Goal: Task Accomplishment & Management: Manage account settings

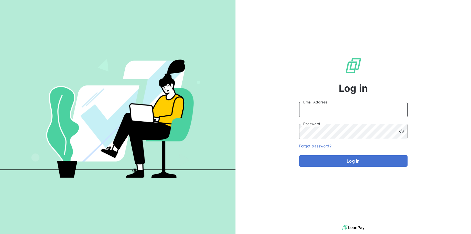
type input "richard.husband@graitec.com"
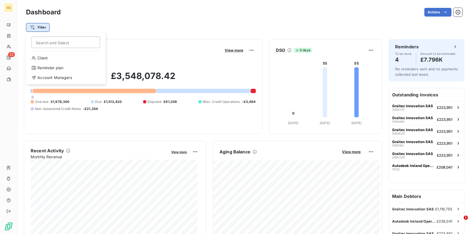
click at [41, 27] on html "GU 23 Dashboard Actions Filter Search and Select Client Reminder plan Account M…" at bounding box center [235, 117] width 471 height 234
click at [37, 26] on html "GU 23 Dashboard Actions Filter Search and Select Client Reminder plan Account M…" at bounding box center [235, 117] width 471 height 234
click at [38, 28] on html "GU 23 Dashboard Actions Filter Search and Select Client Reminder plan Account M…" at bounding box center [235, 117] width 471 height 234
click at [45, 67] on div "Reminder plan" at bounding box center [65, 67] width 75 height 9
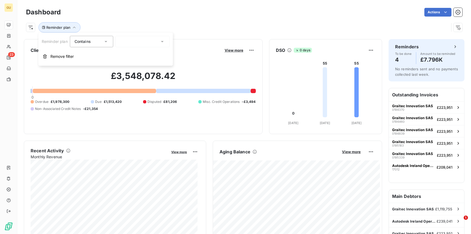
click at [106, 41] on icon at bounding box center [105, 41] width 5 height 5
click at [97, 56] on li "Contains" at bounding box center [93, 54] width 46 height 10
click at [151, 43] on div at bounding box center [142, 41] width 54 height 11
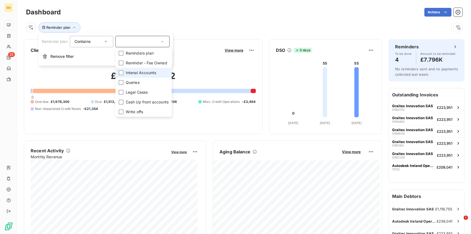
click at [133, 73] on span "Intenal Accounts" at bounding box center [141, 72] width 30 height 5
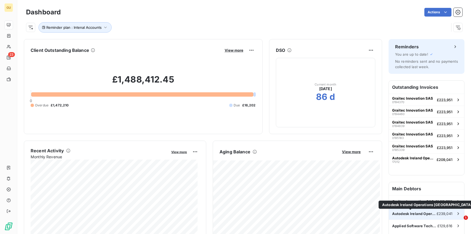
click at [400, 214] on span "Autodesk Ireland Operations [GEOGRAPHIC_DATA]" at bounding box center [414, 213] width 44 height 4
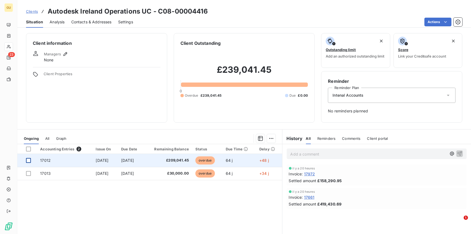
click at [29, 160] on div at bounding box center [28, 160] width 5 height 5
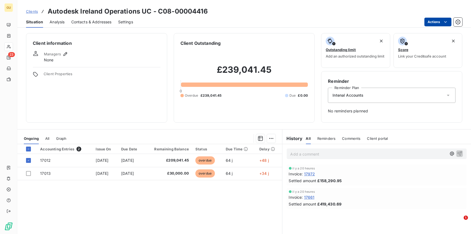
click at [437, 20] on html "GU 23 Clients Autodesk Ireland Operations UC - C08-00004416 Situation Analysis …" at bounding box center [235, 117] width 471 height 234
click at [100, 159] on html "GU 23 Clients Autodesk Ireland Operations UC - C08-00004416 Situation Analysis …" at bounding box center [235, 117] width 471 height 234
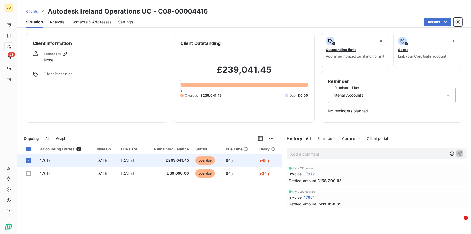
click at [41, 161] on span "17012" at bounding box center [45, 160] width 11 height 5
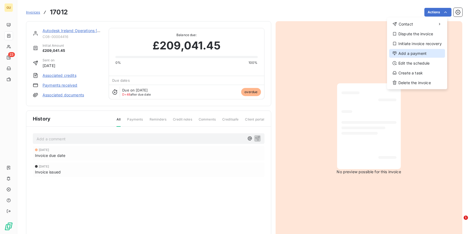
click at [413, 54] on div "Add a payment" at bounding box center [417, 53] width 56 height 9
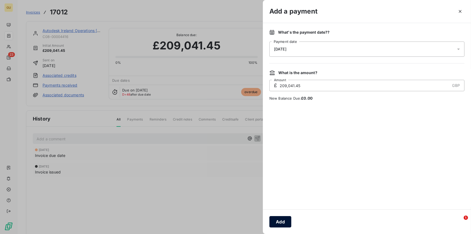
click at [281, 218] on button "Add" at bounding box center [280, 221] width 22 height 11
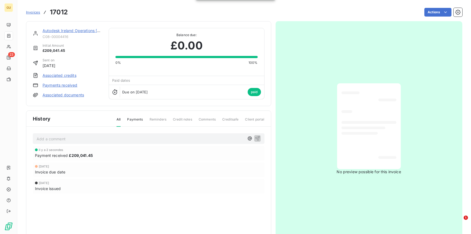
click at [91, 32] on link "Autodesk Ireland Operations [GEOGRAPHIC_DATA]" at bounding box center [89, 30] width 93 height 5
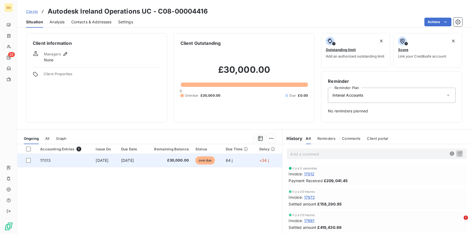
click at [43, 160] on span "17013" at bounding box center [45, 160] width 11 height 5
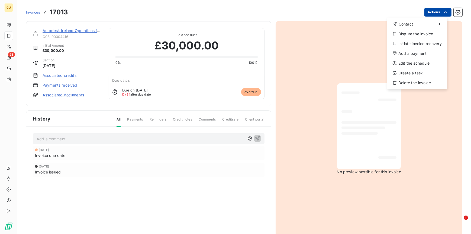
click at [427, 15] on html "GU 23 Invoices 17013 Actions Contact Dispute the invoice Initiate invoice recov…" at bounding box center [235, 117] width 471 height 234
click at [413, 51] on div "Add a payment" at bounding box center [417, 53] width 56 height 9
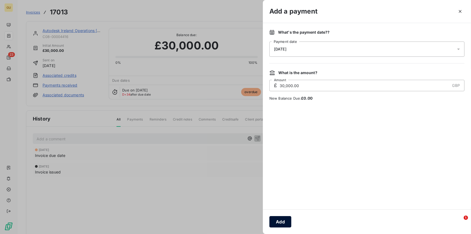
click at [278, 221] on button "Add" at bounding box center [280, 221] width 22 height 11
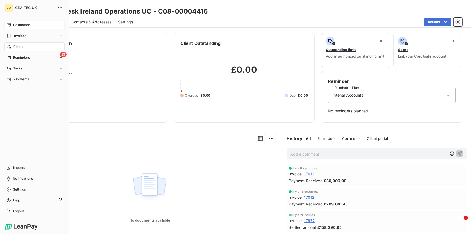
click at [12, 25] on div "Dashboard" at bounding box center [34, 25] width 60 height 9
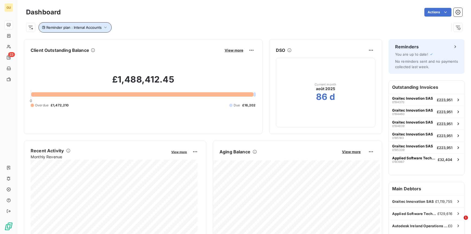
click at [105, 26] on icon "button" at bounding box center [105, 27] width 5 height 5
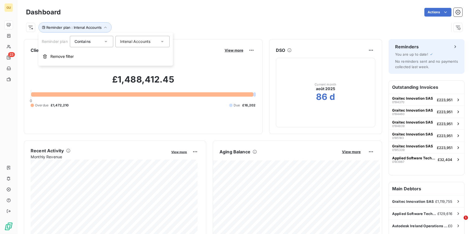
click at [125, 38] on div "Intenal Accounts" at bounding box center [142, 41] width 54 height 11
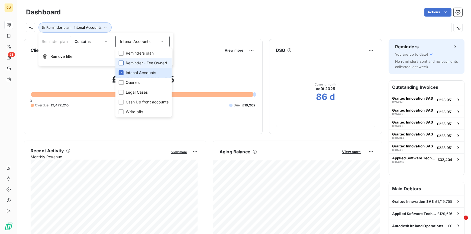
click at [121, 63] on div at bounding box center [121, 62] width 5 height 5
click at [122, 71] on icon at bounding box center [121, 72] width 3 height 3
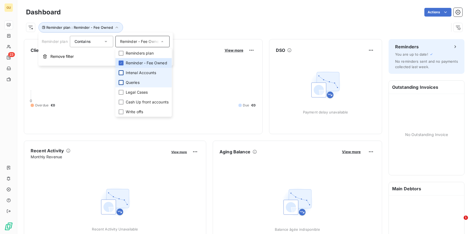
click at [121, 81] on div at bounding box center [121, 82] width 5 height 5
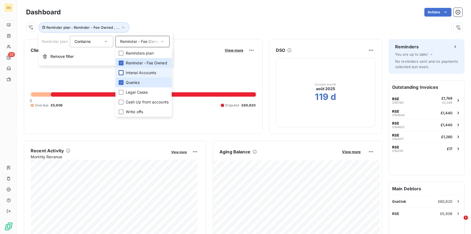
click at [252, 66] on div "£66,725.90 0 Overdue £5,906 Due £0 Disputed £60,820" at bounding box center [143, 90] width 225 height 73
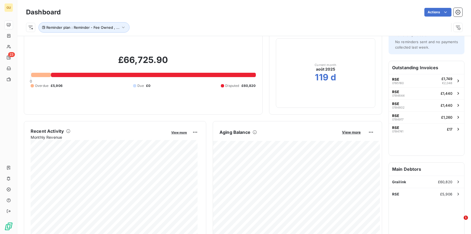
scroll to position [19, 0]
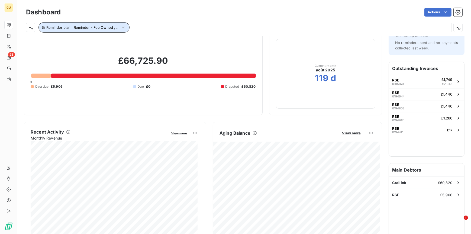
click at [84, 30] on button "Reminder plan : Reminder - Fee Owned , ..." at bounding box center [83, 27] width 91 height 10
click at [121, 28] on icon "button" at bounding box center [123, 27] width 5 height 5
click at [55, 50] on div "£66,725.90 0 Overdue £5,906 Due £0 Disputed £60,820" at bounding box center [143, 72] width 225 height 73
click at [121, 27] on icon "button" at bounding box center [123, 27] width 5 height 5
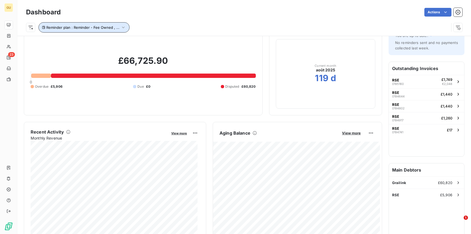
click at [102, 26] on span "Reminder plan : Reminder - Fee Owned , ..." at bounding box center [82, 27] width 73 height 4
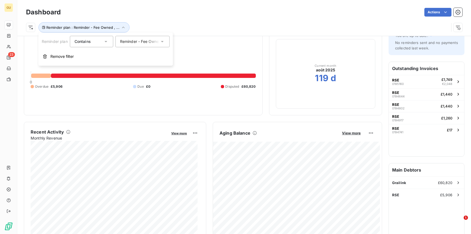
click at [132, 41] on span "Reminder - Fee Owned" at bounding box center [140, 41] width 41 height 5
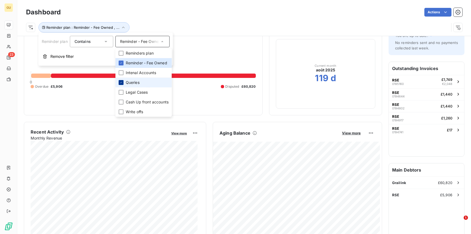
click at [122, 81] on icon at bounding box center [121, 82] width 3 height 3
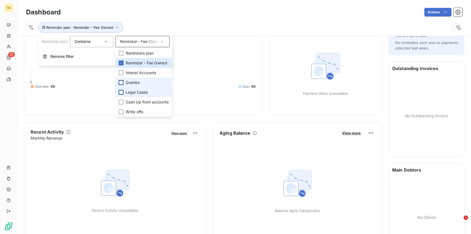
click at [121, 91] on div at bounding box center [121, 92] width 5 height 5
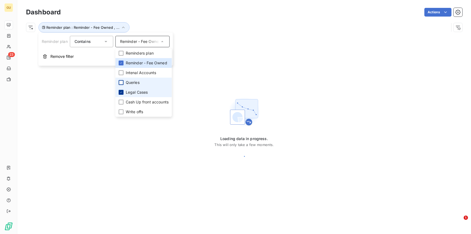
scroll to position [0, 0]
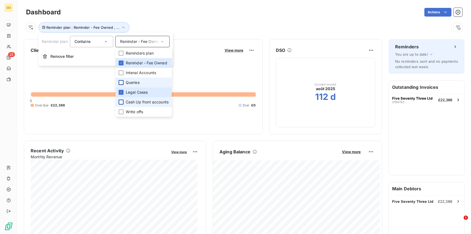
click at [123, 102] on div at bounding box center [121, 101] width 5 height 5
click at [123, 111] on div at bounding box center [121, 111] width 5 height 5
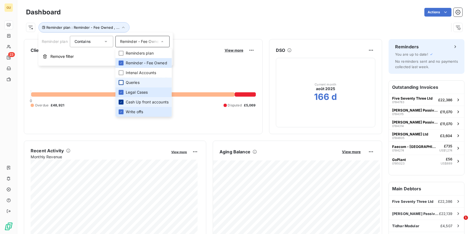
click at [121, 101] on icon at bounding box center [121, 101] width 3 height 3
click at [122, 63] on icon at bounding box center [121, 62] width 3 height 3
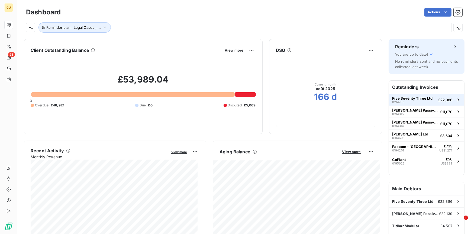
click at [401, 98] on span "Five Seventy Three Ltd" at bounding box center [412, 98] width 40 height 4
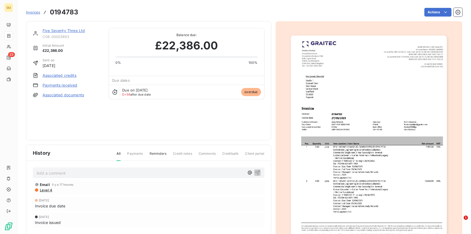
click at [67, 30] on link "Five Seventy Three Ltd" at bounding box center [64, 30] width 42 height 5
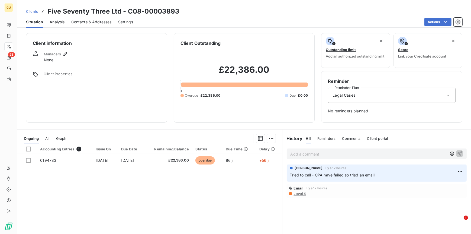
click at [355, 96] on div "Legal Cases" at bounding box center [392, 95] width 128 height 15
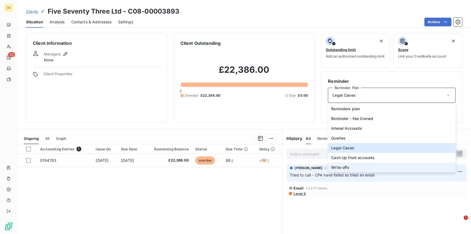
click at [346, 165] on span "Write offs" at bounding box center [340, 166] width 18 height 5
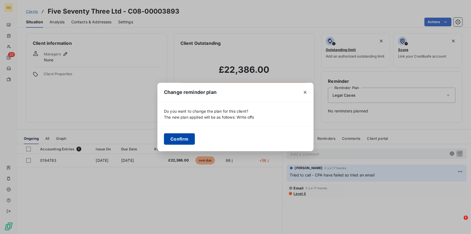
click at [176, 140] on button "Confirm" at bounding box center [179, 138] width 31 height 11
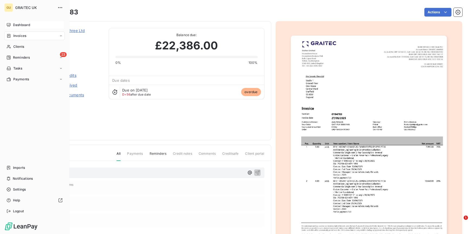
click at [21, 24] on span "Dashboard" at bounding box center [21, 24] width 17 height 5
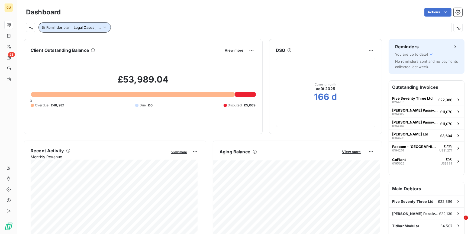
click at [95, 25] on button "Reminder plan : Legal Cases , ..." at bounding box center [74, 27] width 72 height 10
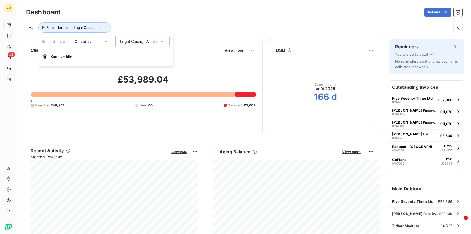
click at [128, 40] on span "Legal Cases" at bounding box center [131, 41] width 22 height 5
click at [314, 20] on div "Reminder plan : Legal Cases , ..." at bounding box center [244, 25] width 436 height 15
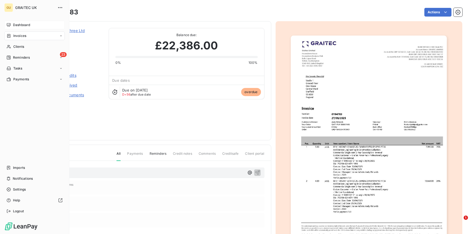
click at [17, 26] on span "Dashboard" at bounding box center [21, 24] width 17 height 5
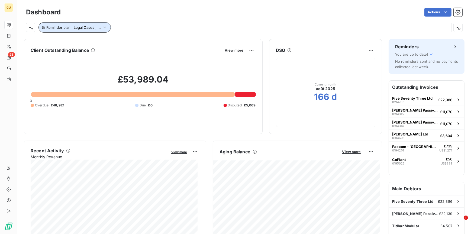
click at [108, 28] on button "Reminder plan : Legal Cases , ..." at bounding box center [74, 27] width 72 height 10
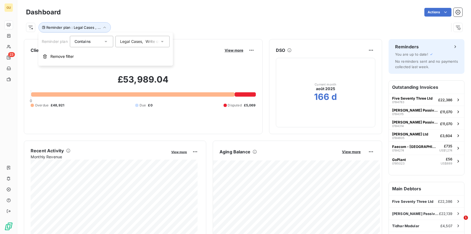
click at [134, 40] on span "Legal Cases" at bounding box center [131, 41] width 22 height 5
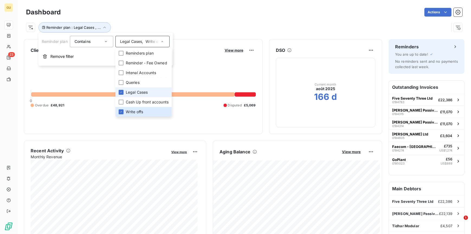
click at [124, 89] on li "Legal Cases" at bounding box center [143, 92] width 56 height 10
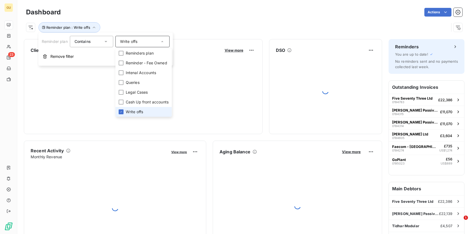
click at [123, 109] on li "Write offs" at bounding box center [143, 112] width 56 height 10
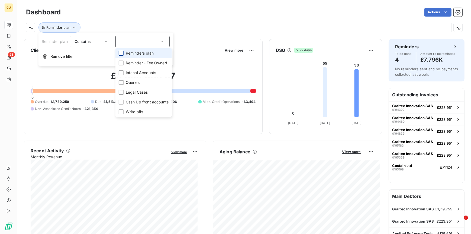
click at [123, 51] on div at bounding box center [121, 53] width 5 height 5
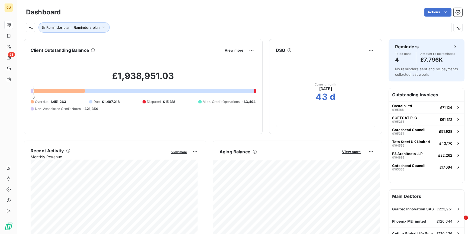
click at [109, 132] on div "Client Outstanding Balance View more £1,938,951.03 0 Overdue £451,263 Due £1,49…" at bounding box center [143, 86] width 239 height 95
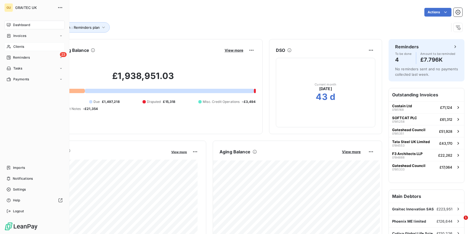
click at [21, 48] on span "Clients" at bounding box center [18, 46] width 11 height 5
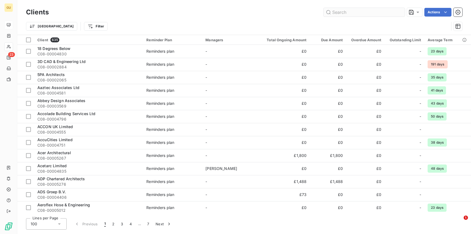
click at [346, 14] on input "text" at bounding box center [364, 12] width 81 height 9
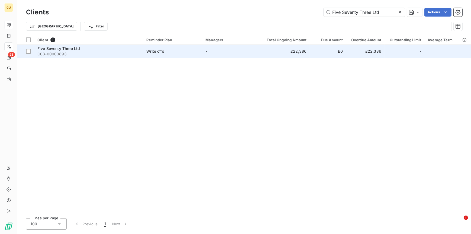
type input "Five Seventy Three Ltd"
click at [85, 46] on div "Five Seventy Three Ltd" at bounding box center [88, 48] width 102 height 5
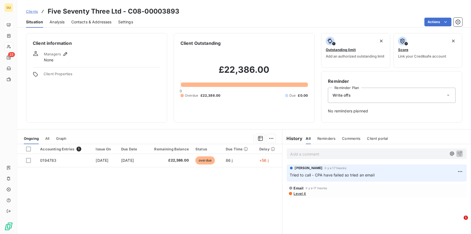
click at [347, 93] on span "Write offs" at bounding box center [342, 94] width 18 height 5
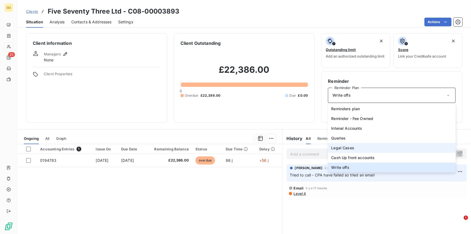
click at [345, 149] on span "Legal Cases" at bounding box center [342, 147] width 23 height 5
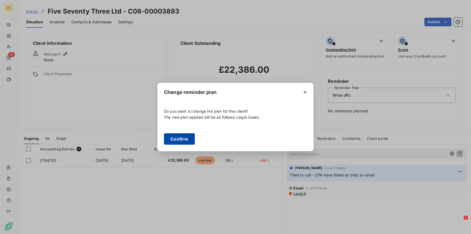
click at [184, 140] on button "Confirm" at bounding box center [179, 138] width 31 height 11
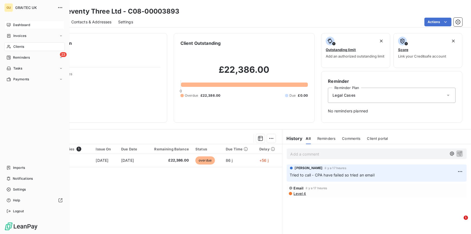
click at [24, 47] on div "Clients" at bounding box center [34, 46] width 60 height 9
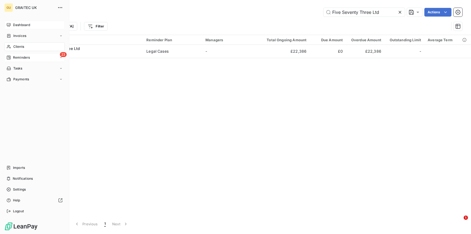
click at [22, 57] on span "Reminders" at bounding box center [21, 57] width 17 height 5
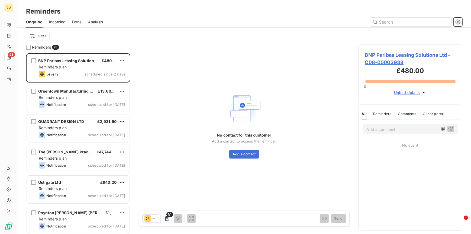
scroll to position [176, 100]
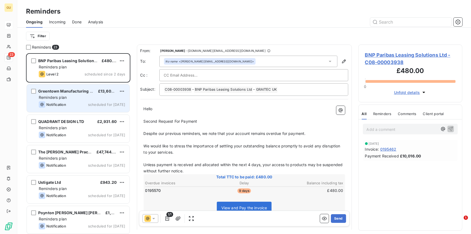
click at [83, 105] on div "Notification scheduled for today" at bounding box center [82, 104] width 86 height 7
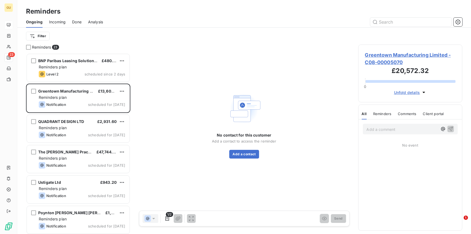
click at [381, 56] on span "Greentown Manufacturing Limited - C08-00005070" at bounding box center [410, 58] width 91 height 15
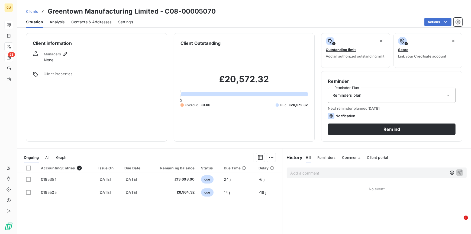
click at [80, 23] on span "Contacts & Addresses" at bounding box center [91, 21] width 40 height 5
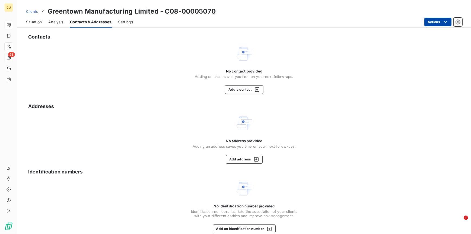
click at [433, 23] on html "GU 23 Clients Greentown Manufacturing Limited - C08-00005070 Situation Analysis…" at bounding box center [235, 117] width 471 height 234
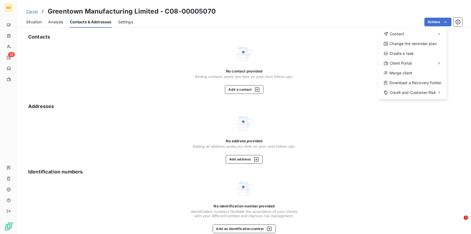
click at [242, 88] on html "GU 23 Clients Greentown Manufacturing Limited - C08-00005070 Situation Analysis…" at bounding box center [235, 117] width 471 height 234
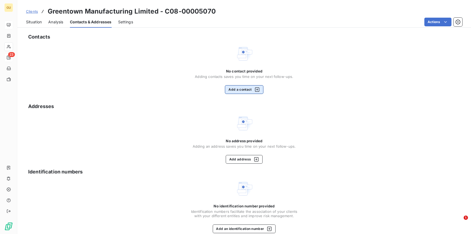
click at [239, 91] on button "Add a contact" at bounding box center [244, 89] width 38 height 9
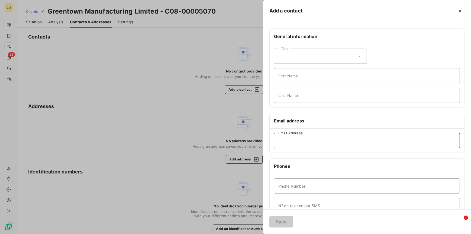
click at [289, 142] on input "Email Address" at bounding box center [367, 140] width 186 height 15
paste input "gmlprocurement@welink.eu"
type input "gmlprocurement@welink.eu"
click at [290, 73] on input "First Name" at bounding box center [367, 75] width 186 height 15
type input "Invoices"
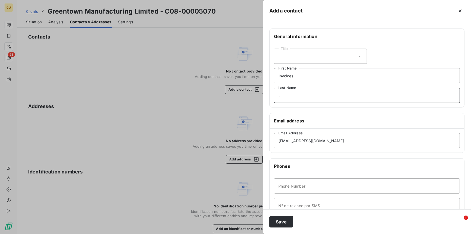
type input "."
type input "00"
click at [285, 219] on button "Save" at bounding box center [281, 221] width 24 height 11
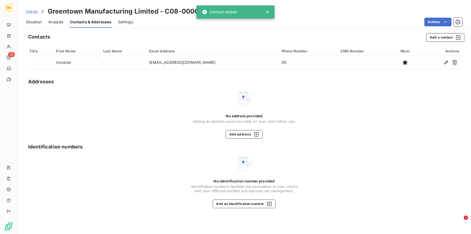
click at [32, 22] on span "Situation" at bounding box center [34, 21] width 16 height 5
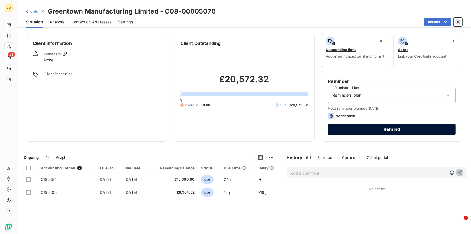
click at [343, 127] on button "Remind" at bounding box center [392, 128] width 128 height 11
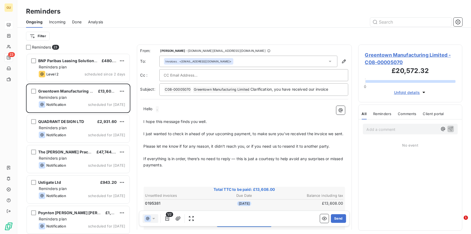
scroll to position [176, 100]
click at [337, 219] on button "Send" at bounding box center [338, 218] width 15 height 9
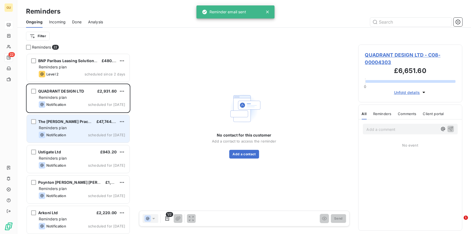
click at [66, 122] on span "The Manser Practice" at bounding box center [66, 121] width 57 height 5
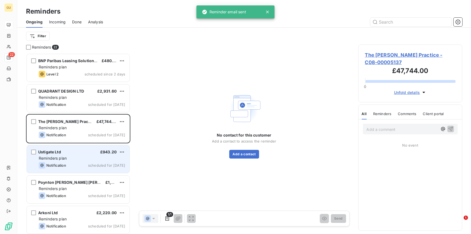
click at [53, 153] on span "Ustigate Ltd" at bounding box center [49, 151] width 23 height 5
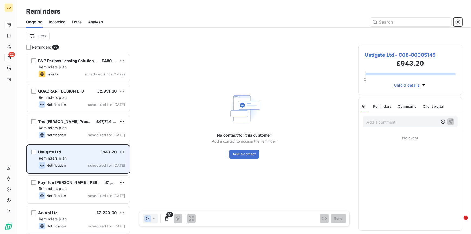
click at [54, 156] on span "Reminders plan" at bounding box center [53, 158] width 28 height 5
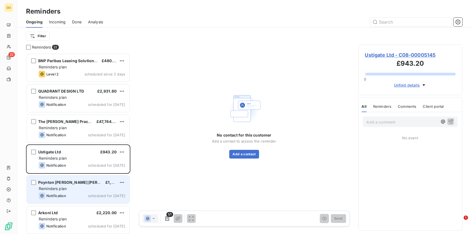
click at [53, 189] on span "Reminders plan" at bounding box center [53, 188] width 28 height 5
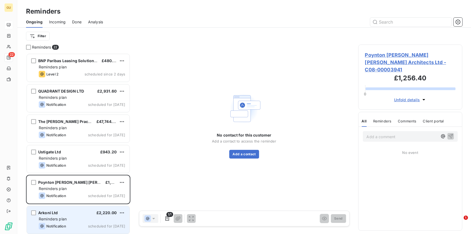
click at [48, 215] on div "Arkoni Ltd £2,220.00 Reminders plan Notification scheduled for today" at bounding box center [78, 220] width 103 height 28
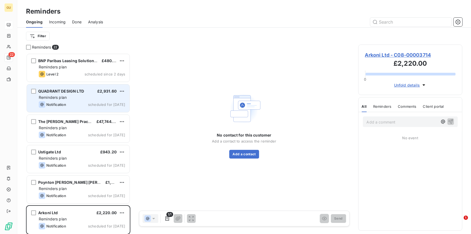
click at [58, 99] on span "Reminders plan" at bounding box center [53, 97] width 28 height 5
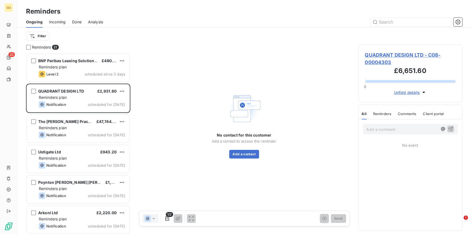
click at [399, 53] on span "QUADRANT DESIGN LTD - C08-00004303" at bounding box center [410, 58] width 91 height 15
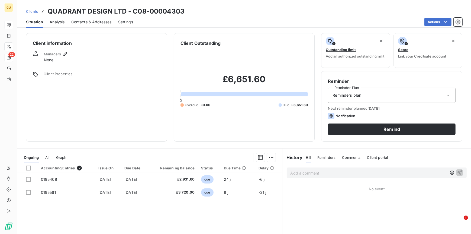
click at [91, 23] on span "Contacts & Addresses" at bounding box center [91, 21] width 40 height 5
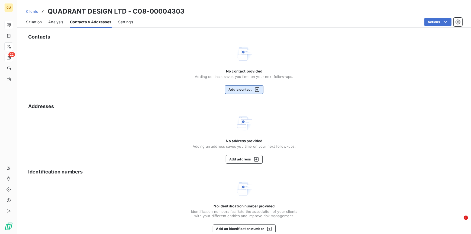
click at [240, 91] on button "Add a contact" at bounding box center [244, 89] width 38 height 9
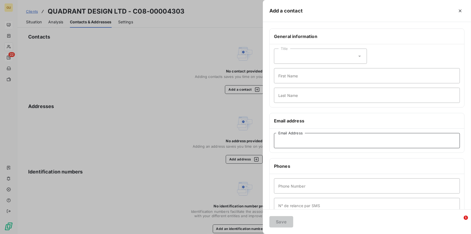
click at [287, 147] on input "Email Address" at bounding box center [367, 140] width 186 height 15
paste input "accounts@quadrantdesign.co.uk"
type input "accounts@quadrantdesign.co.uk"
click at [285, 76] on input "First Name" at bounding box center [367, 75] width 186 height 15
type input "Invoices"
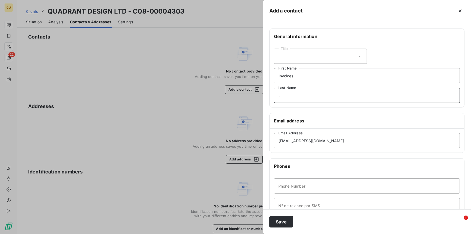
type input "."
click at [282, 221] on button "Save" at bounding box center [281, 221] width 24 height 11
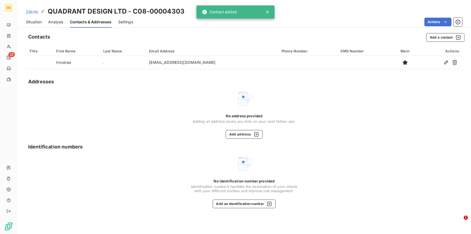
click at [34, 22] on span "Situation" at bounding box center [34, 21] width 16 height 5
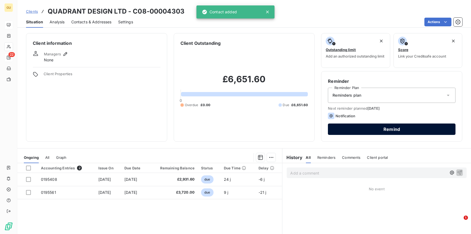
click at [342, 127] on button "Remind" at bounding box center [392, 128] width 128 height 11
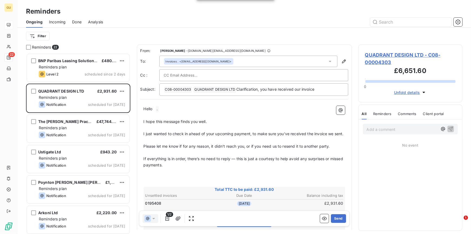
scroll to position [176, 100]
click at [334, 216] on button "Send" at bounding box center [338, 218] width 15 height 9
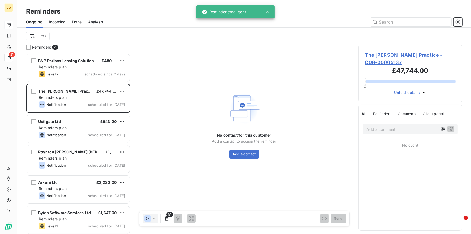
click at [378, 56] on span "The Manser Practice - C08-00005137" at bounding box center [410, 58] width 91 height 15
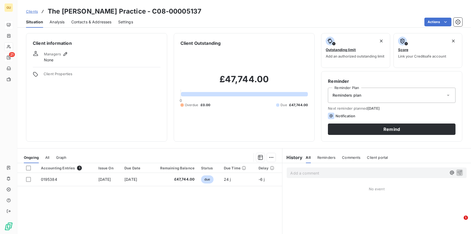
click at [94, 22] on span "Contacts & Addresses" at bounding box center [91, 21] width 40 height 5
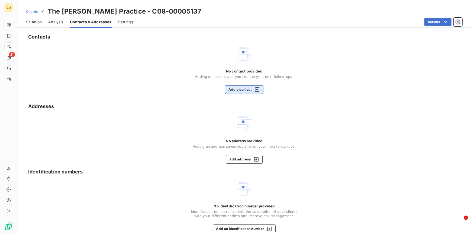
click at [235, 91] on button "Add a contact" at bounding box center [244, 89] width 38 height 9
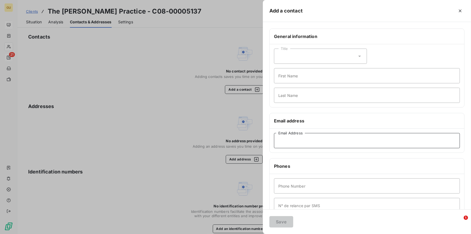
click at [290, 143] on input "Email Address" at bounding box center [367, 140] width 186 height 15
paste input "phale@manser.co.uk?"
type input "phale@manser.co.uk?"
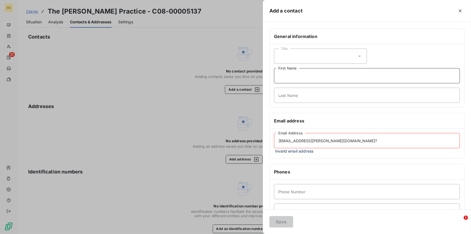
click at [282, 80] on input "First Name" at bounding box center [367, 75] width 186 height 15
type input "Invoices"
type input "."
click at [286, 188] on input "Phone Number" at bounding box center [367, 191] width 186 height 15
type input "000"
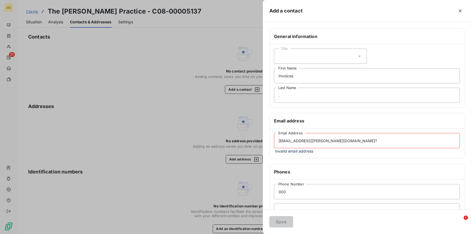
click at [327, 139] on input "phale@manser.co.uk?" at bounding box center [367, 140] width 186 height 15
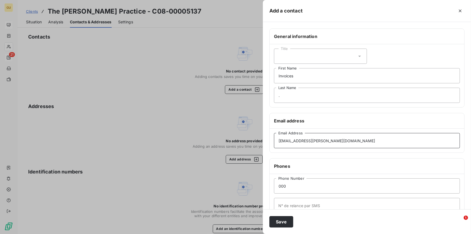
type input "phale@manser.co.uk"
click at [288, 224] on button "Save" at bounding box center [281, 221] width 24 height 11
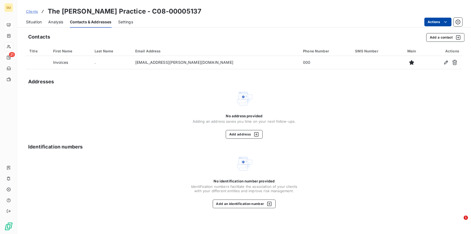
click at [441, 21] on html "GU 21 Clients The Manser Practice - C08-00005137 Situation Analysis Contacts & …" at bounding box center [235, 117] width 471 height 234
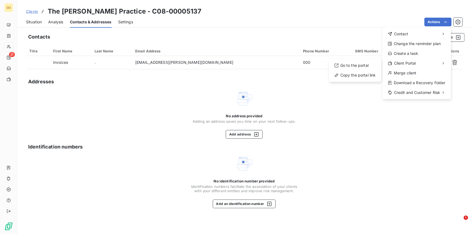
click at [108, 98] on html "GU 21 Clients The Manser Practice - C08-00005137 Situation Analysis Contacts & …" at bounding box center [235, 117] width 471 height 234
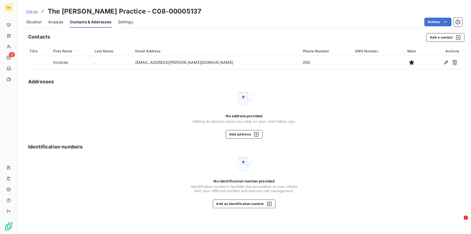
click at [34, 20] on span "Situation" at bounding box center [34, 21] width 16 height 5
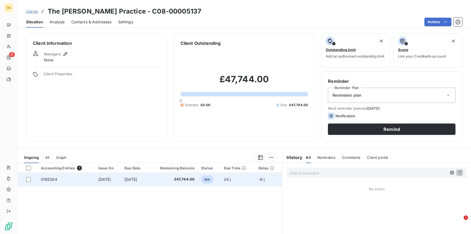
click at [47, 178] on span "0195384" at bounding box center [49, 179] width 16 height 5
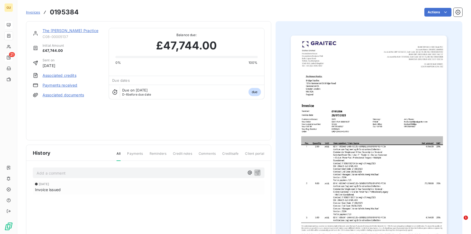
click at [430, 115] on img "button" at bounding box center [369, 146] width 156 height 221
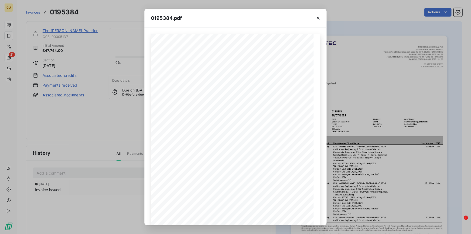
scroll to position [46, 0]
click at [248, 217] on icon "button" at bounding box center [249, 216] width 5 height 5
click at [387, 83] on div "0195384.pdf Commercial Single-user 3-Year Subscription Renewal Switched From Ma…" at bounding box center [235, 117] width 471 height 234
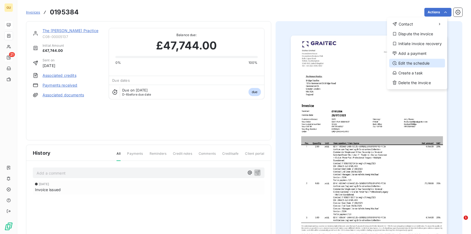
click at [409, 64] on div "Edit the schedule" at bounding box center [417, 63] width 56 height 9
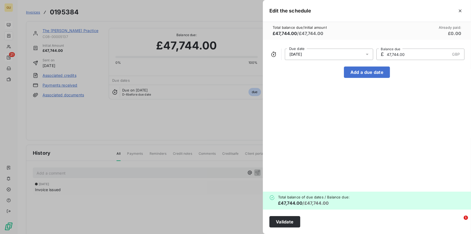
drag, startPoint x: 407, startPoint y: 54, endPoint x: 389, endPoint y: 53, distance: 18.4
click at [389, 53] on input "47,744.00" at bounding box center [418, 54] width 64 height 11
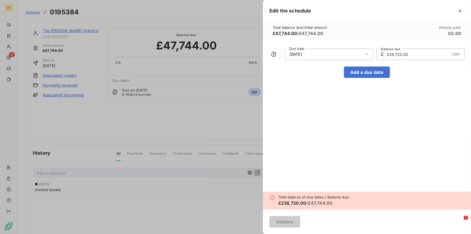
type input "238,720.00"
click at [378, 66] on button "Add a due date" at bounding box center [367, 71] width 46 height 11
type input "23,872.00"
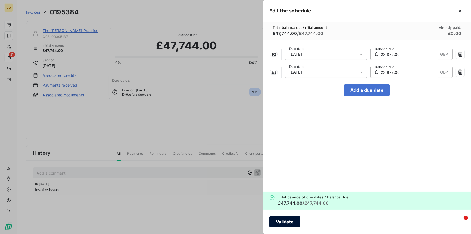
click at [280, 218] on button "Validate" at bounding box center [284, 221] width 31 height 11
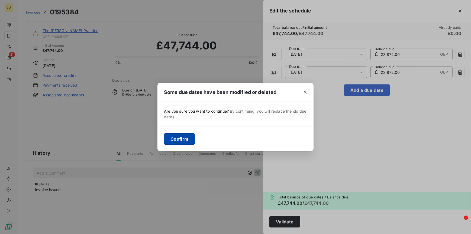
click at [177, 138] on button "Confirm" at bounding box center [179, 138] width 31 height 11
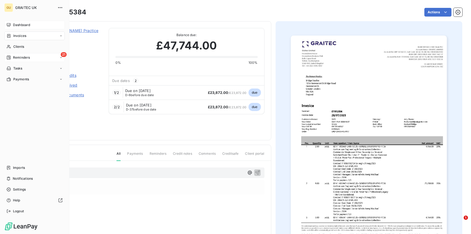
click at [24, 59] on span "Reminders" at bounding box center [21, 57] width 17 height 5
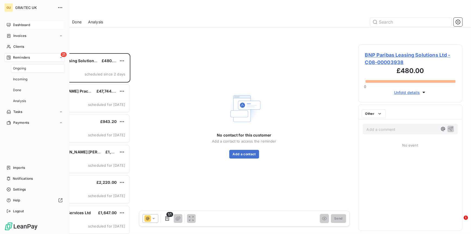
scroll to position [176, 100]
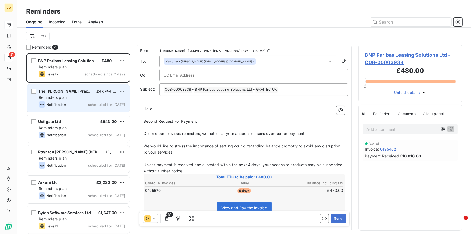
click at [84, 94] on div "The Manser Practice £47,744.00 Reminders plan Notification scheduled for today" at bounding box center [78, 98] width 103 height 28
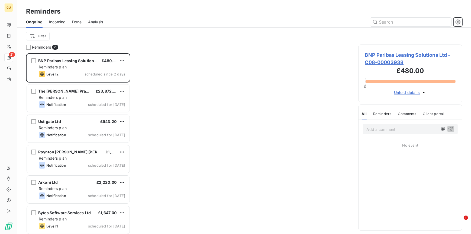
scroll to position [176, 100]
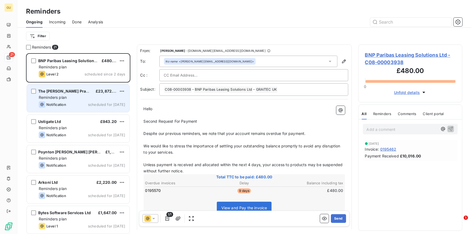
click at [69, 97] on div "Reminders plan" at bounding box center [82, 97] width 86 height 5
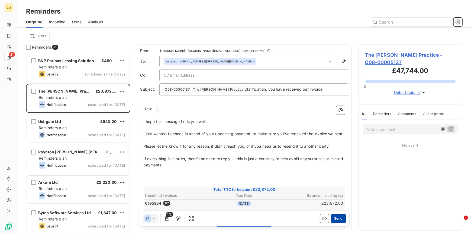
click at [333, 217] on button "Send" at bounding box center [338, 218] width 15 height 9
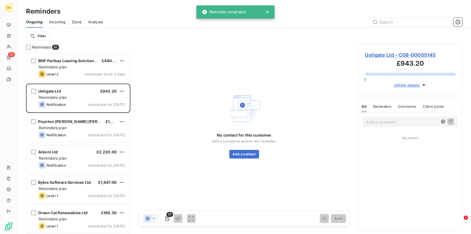
click at [380, 53] on span "Ustigate Ltd - C08-00005145" at bounding box center [410, 54] width 91 height 7
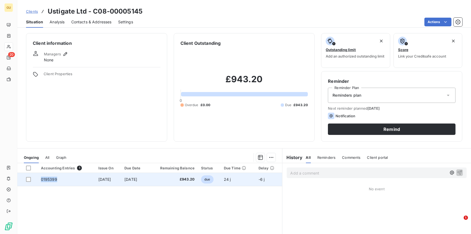
drag, startPoint x: 55, startPoint y: 180, endPoint x: 37, endPoint y: 180, distance: 18.4
click at [38, 180] on td "0195399" at bounding box center [66, 179] width 57 height 13
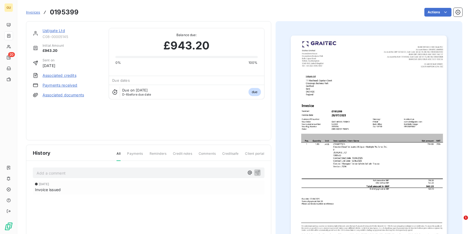
click at [52, 30] on link "Ustigate Ltd" at bounding box center [54, 30] width 22 height 5
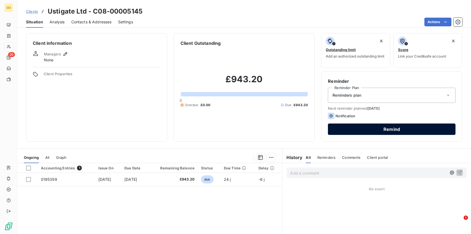
click at [348, 130] on button "Remind" at bounding box center [392, 128] width 128 height 11
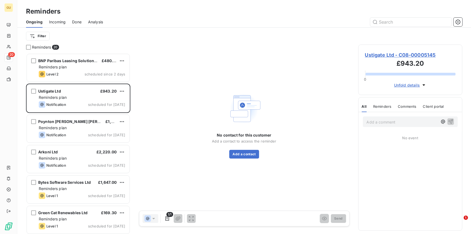
scroll to position [176, 100]
click at [399, 53] on span "Ustigate Ltd - C08-00005145" at bounding box center [410, 54] width 91 height 7
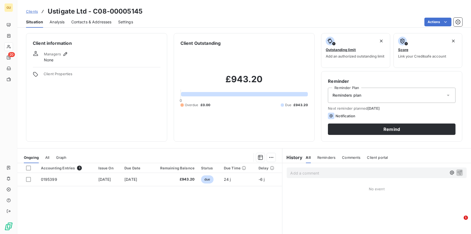
click at [84, 20] on span "Contacts & Addresses" at bounding box center [91, 21] width 40 height 5
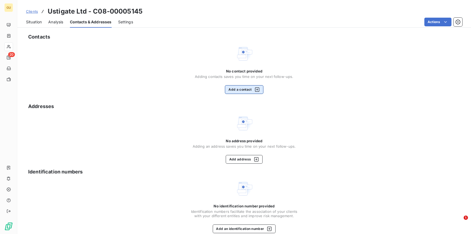
click at [235, 88] on button "Add a contact" at bounding box center [244, 89] width 38 height 9
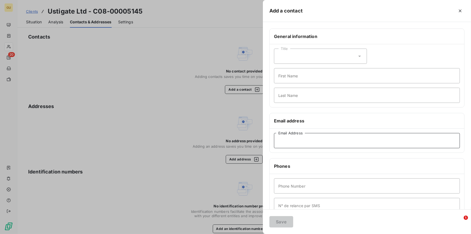
click at [287, 144] on input "Email Address" at bounding box center [367, 140] width 186 height 15
paste input "jatinder.bhatoa@ustigate.co.uk"
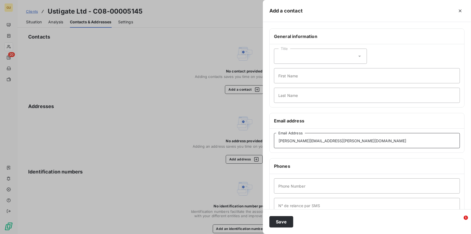
type input "jatinder.bhatoa@ustigate.co.uk"
click at [283, 74] on input "First Name" at bounding box center [367, 75] width 186 height 15
type input "Invoices"
type input "."
click at [283, 189] on input "Phone Number" at bounding box center [367, 185] width 186 height 15
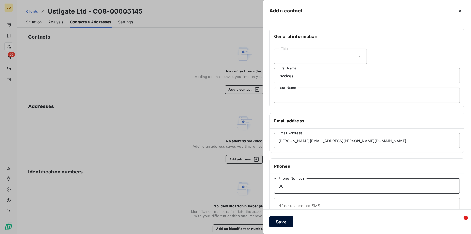
type input "00"
click at [279, 224] on button "Save" at bounding box center [281, 221] width 24 height 11
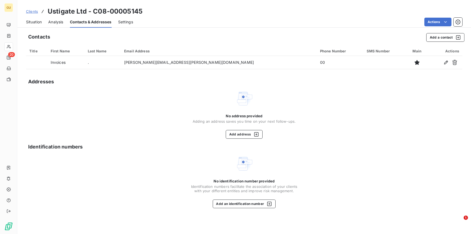
click at [35, 22] on span "Situation" at bounding box center [34, 21] width 16 height 5
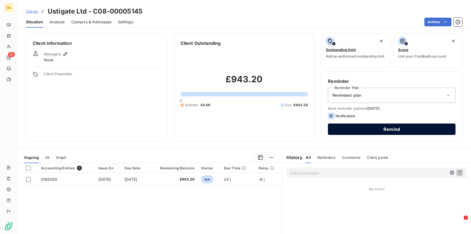
click at [354, 128] on button "Remind" at bounding box center [392, 128] width 128 height 11
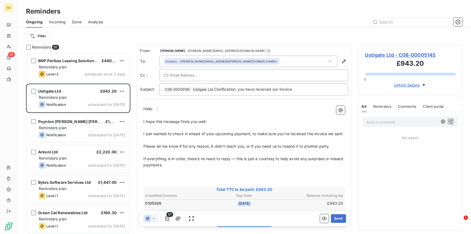
scroll to position [176, 100]
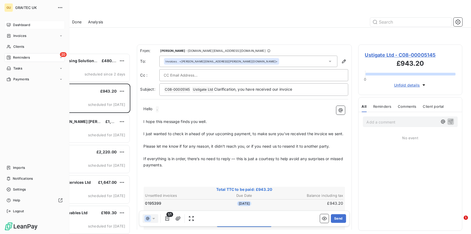
click at [10, 24] on icon at bounding box center [9, 25] width 4 height 4
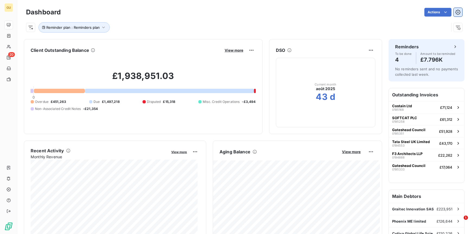
click at [455, 11] on icon "button" at bounding box center [457, 11] width 5 height 5
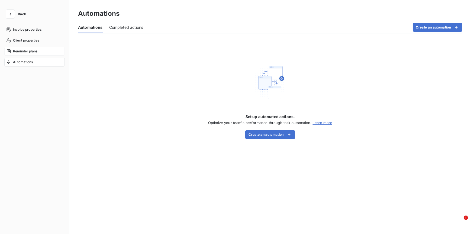
click at [23, 52] on span "Reminder plans" at bounding box center [25, 51] width 24 height 5
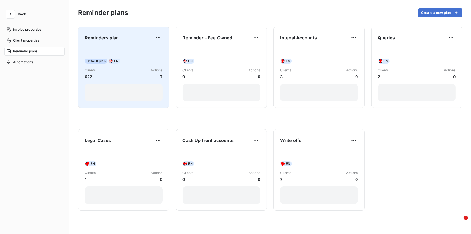
click at [103, 61] on span "Default plan" at bounding box center [96, 61] width 22 height 5
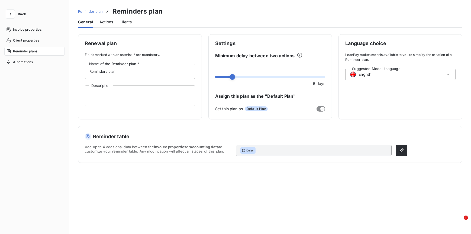
click at [104, 20] on span "Actions" at bounding box center [106, 21] width 14 height 5
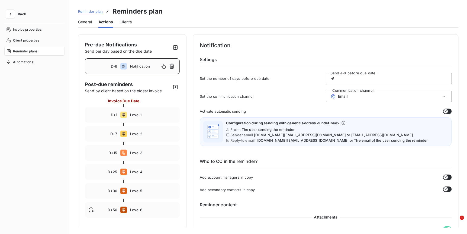
click at [338, 78] on input "-6" at bounding box center [388, 78] width 125 height 11
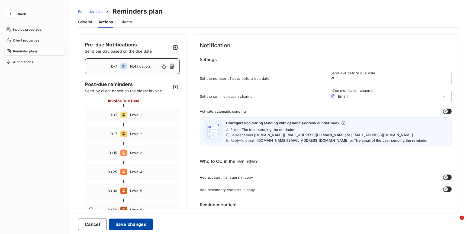
type input "-7"
click at [143, 221] on button "Save changes" at bounding box center [131, 223] width 44 height 11
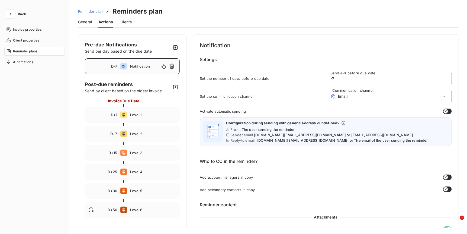
click at [23, 15] on span "Back" at bounding box center [22, 13] width 8 height 3
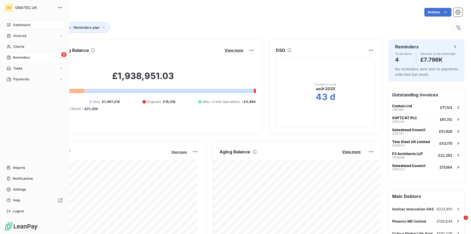
click at [15, 58] on span "Reminders" at bounding box center [21, 57] width 17 height 5
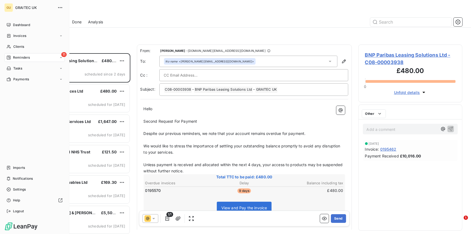
scroll to position [176, 100]
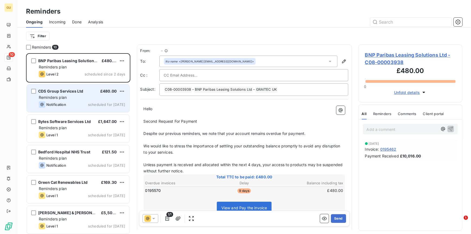
scroll to position [176, 100]
click at [70, 94] on div "CDS Group Services Ltd £480.00 Reminders plan Notification scheduled for today" at bounding box center [78, 98] width 103 height 28
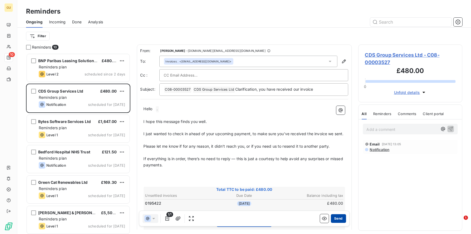
click at [337, 218] on button "Send" at bounding box center [338, 218] width 15 height 9
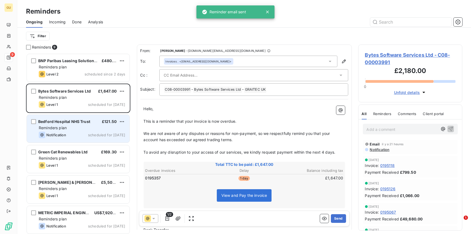
click at [73, 127] on div "Reminders plan" at bounding box center [82, 127] width 86 height 5
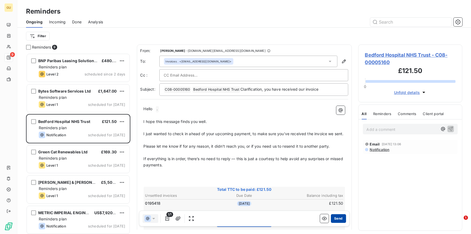
click at [333, 218] on button "Send" at bounding box center [338, 218] width 15 height 9
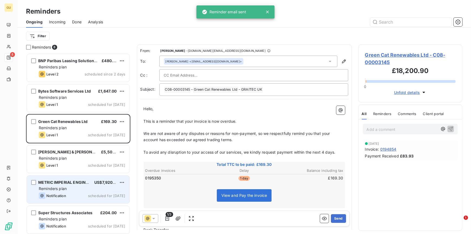
click at [66, 196] on span "Notification" at bounding box center [56, 195] width 20 height 4
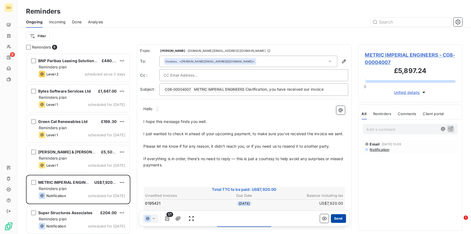
click at [337, 217] on button "Send" at bounding box center [338, 218] width 15 height 9
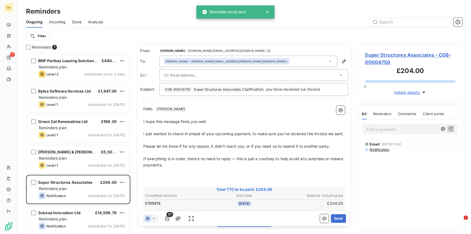
click at [235, 60] on div "Derek Mason <derek.mason@ssaceltd.co.uk>" at bounding box center [248, 61] width 178 height 11
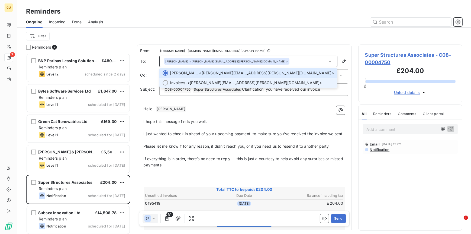
click at [199, 80] on span "Invoices . <derek.mason@ssaceltd.co.uk>" at bounding box center [252, 82] width 164 height 5
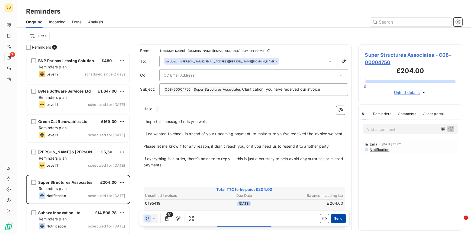
click at [340, 218] on button "Send" at bounding box center [338, 218] width 15 height 9
click at [334, 219] on button "Send" at bounding box center [338, 218] width 15 height 9
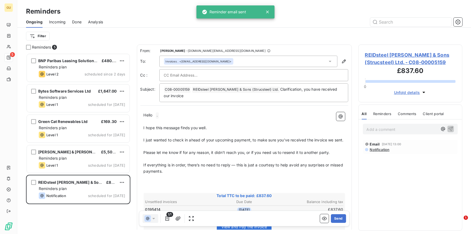
click at [334, 219] on button "Send" at bounding box center [338, 218] width 15 height 9
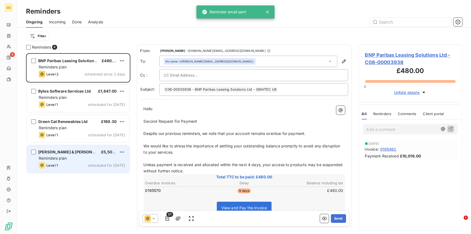
click at [81, 158] on div "Reminders plan" at bounding box center [82, 157] width 86 height 5
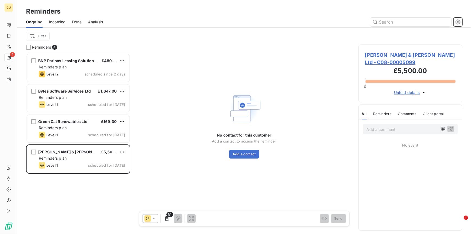
click at [378, 55] on span "Thornton & Ross Ltd - C08-00005099" at bounding box center [410, 58] width 91 height 15
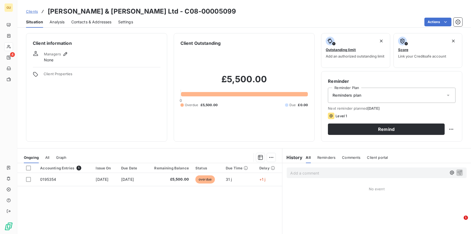
click at [98, 20] on span "Contacts & Addresses" at bounding box center [91, 21] width 40 height 5
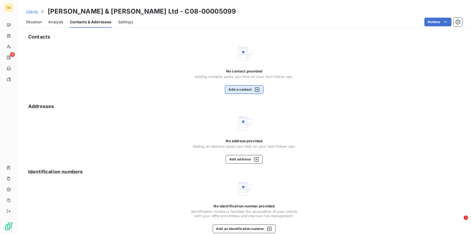
click at [240, 88] on button "Add a contact" at bounding box center [244, 89] width 38 height 9
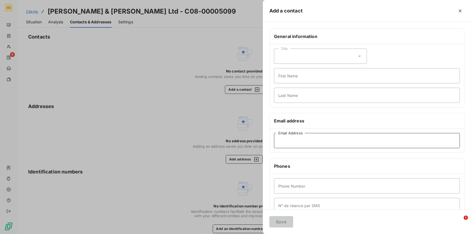
click at [287, 139] on input "Email Address" at bounding box center [367, 140] width 186 height 15
paste input "invoices@thorntonross.com"
type input "invoices@thorntonross.com"
click at [282, 76] on input "First Name" at bounding box center [367, 75] width 186 height 15
type input "Invoices"
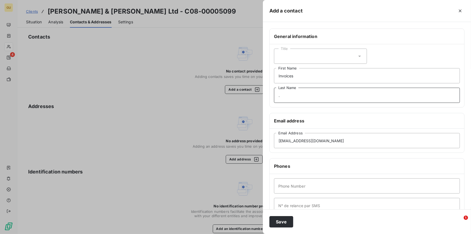
type input "."
type input "00"
click at [280, 221] on button "Save" at bounding box center [281, 221] width 24 height 11
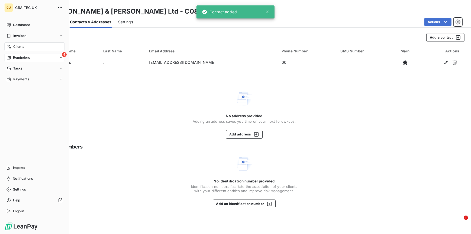
click at [18, 59] on span "Reminders" at bounding box center [21, 57] width 17 height 5
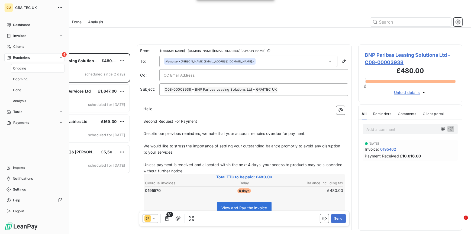
scroll to position [176, 100]
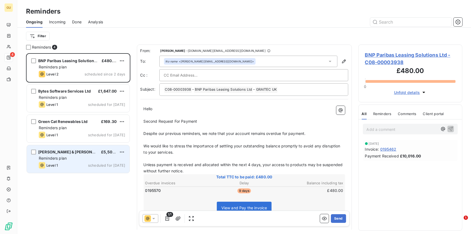
click at [73, 157] on div "Reminders plan" at bounding box center [82, 157] width 86 height 5
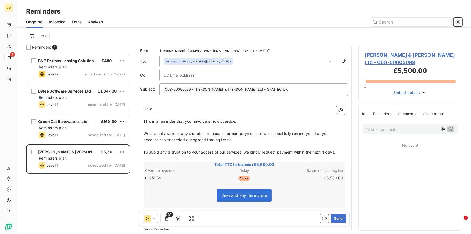
click at [185, 73] on input "text" at bounding box center [193, 75] width 58 height 8
paste input "Anne Marie Dawson <annemariedawson@thorntonross.com>"
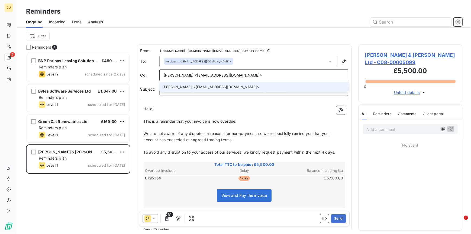
drag, startPoint x: 202, startPoint y: 75, endPoint x: 204, endPoint y: 85, distance: 9.9
click at [202, 76] on input "Anne Marie Dawson <annemariedawson@thorntonross.com>" at bounding box center [254, 75] width 180 height 8
click at [235, 75] on input "annemariedawson@thorntonross.com>" at bounding box center [254, 75] width 180 height 8
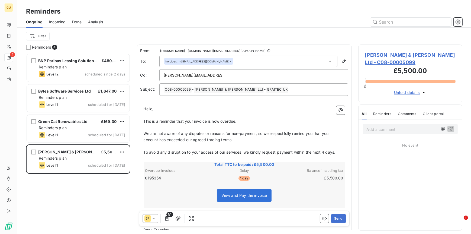
click at [224, 72] on div "annemariedawson@thorntonross.com>" at bounding box center [254, 75] width 180 height 8
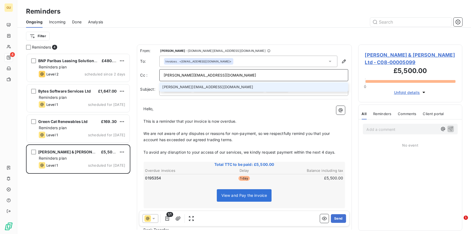
type input "annemariedawson@thorntonross.com"
click at [256, 61] on div "Invoices . <invoices@thorntonross.com>" at bounding box center [248, 61] width 178 height 11
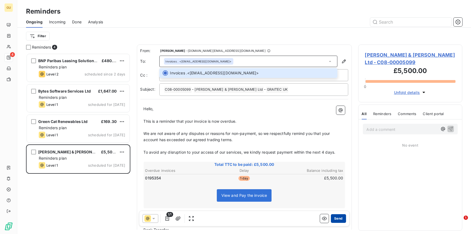
click at [333, 219] on button "Send" at bounding box center [338, 218] width 15 height 9
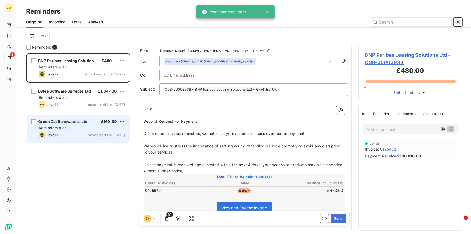
click at [57, 130] on div "Reminders plan" at bounding box center [82, 127] width 86 height 5
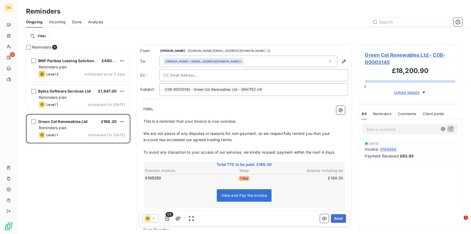
click at [233, 61] on div "Richard Gardner <itsupport@greencatrenewables.co.uk>" at bounding box center [204, 61] width 76 height 4
click at [383, 55] on span "Green Cat Renewables Ltd - C08-00003145" at bounding box center [410, 58] width 91 height 15
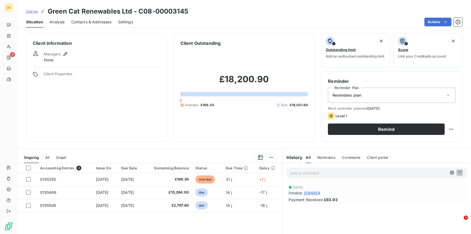
click at [86, 22] on span "Contacts & Addresses" at bounding box center [91, 21] width 40 height 5
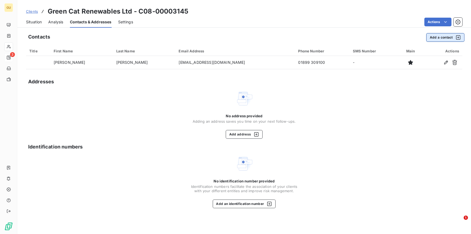
click at [434, 38] on button "Add a contact" at bounding box center [445, 37] width 38 height 9
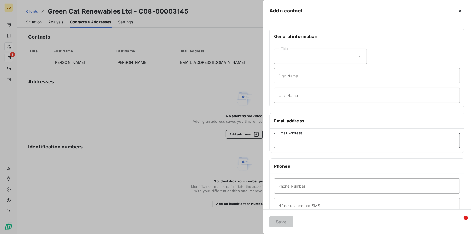
click at [288, 140] on input "Email Address" at bounding box center [367, 140] width 186 height 15
paste input "accountspayable@greencatrenewables.co.uk"
type input "accountspayable@greencatrenewables.co.uk"
click at [287, 76] on input "First Name" at bounding box center [367, 75] width 186 height 15
type input "Invoices"
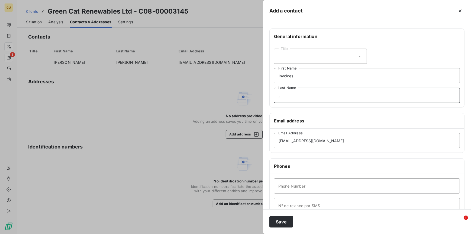
type input ","
click at [283, 186] on input "Phone Number" at bounding box center [367, 185] width 186 height 15
type input "00"
click at [283, 224] on button "Save" at bounding box center [281, 221] width 24 height 11
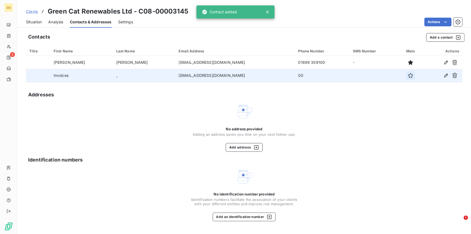
click at [411, 74] on icon "button" at bounding box center [410, 75] width 5 height 5
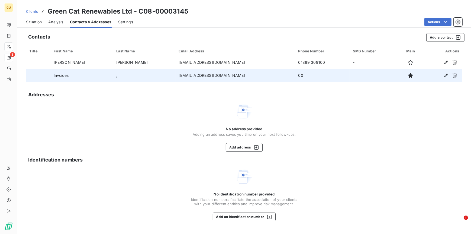
click at [40, 21] on span "Situation" at bounding box center [34, 21] width 16 height 5
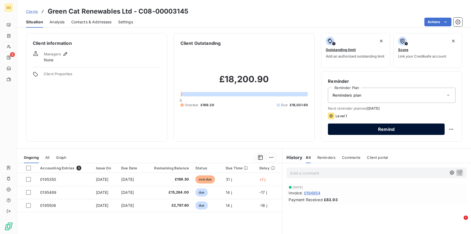
click at [357, 126] on button "Remind" at bounding box center [386, 128] width 117 height 11
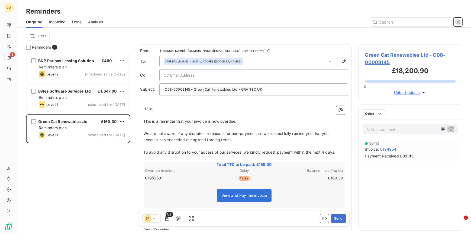
scroll to position [176, 100]
click at [335, 218] on button "Send" at bounding box center [338, 218] width 15 height 9
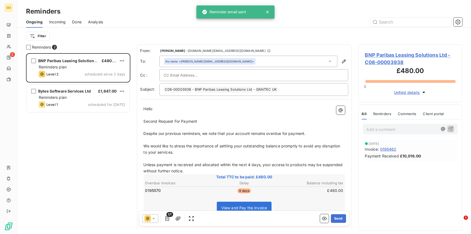
click at [55, 159] on div "BNP Paribas Leasing Solutions Ltd £480.00 Reminders plan Level 2 scheduled sinc…" at bounding box center [78, 143] width 104 height 180
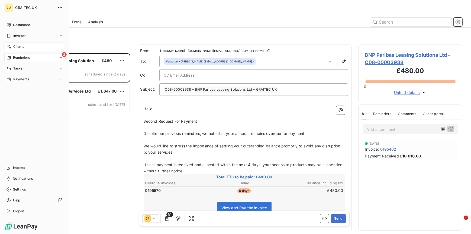
click at [17, 48] on span "Clients" at bounding box center [18, 46] width 11 height 5
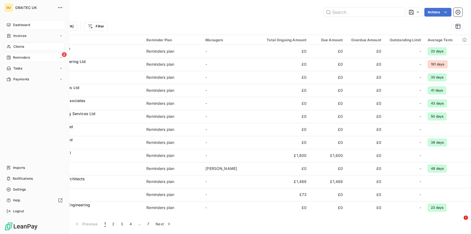
click at [16, 24] on span "Dashboard" at bounding box center [21, 24] width 17 height 5
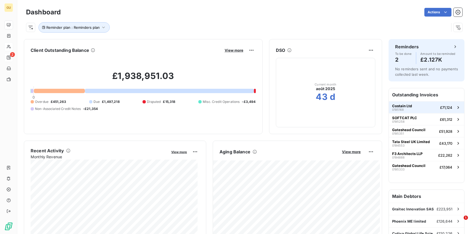
click at [401, 105] on span "Costain Ltd" at bounding box center [402, 106] width 20 height 4
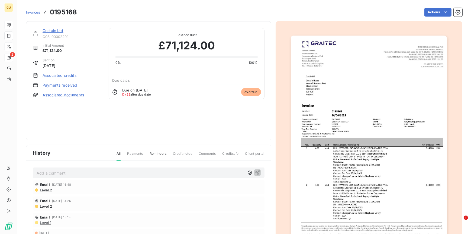
click at [58, 172] on p "Add a comment ﻿" at bounding box center [141, 172] width 208 height 7
click at [255, 173] on icon "button" at bounding box center [257, 171] width 5 height 5
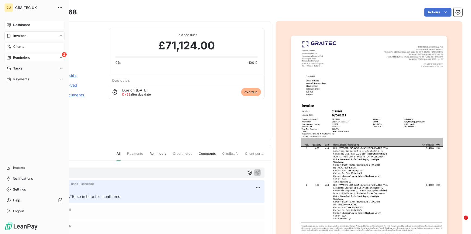
click at [17, 25] on span "Dashboard" at bounding box center [21, 24] width 17 height 5
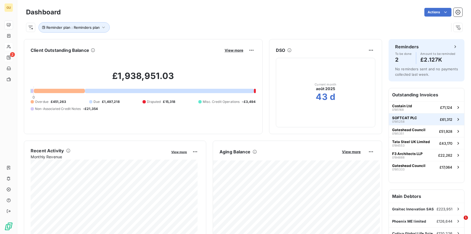
click at [403, 118] on span "SOFTCAT PLC" at bounding box center [404, 117] width 25 height 4
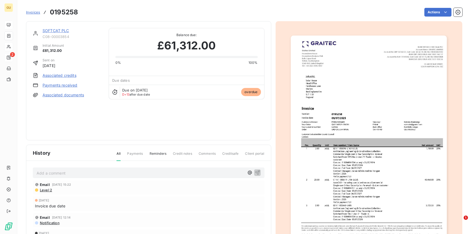
click at [50, 190] on span "Level 2" at bounding box center [45, 190] width 13 height 4
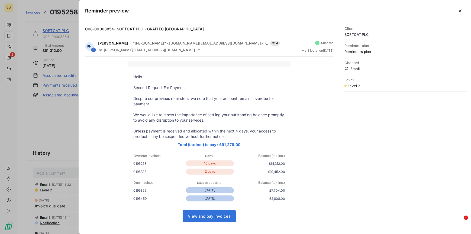
click at [66, 133] on div at bounding box center [235, 117] width 471 height 234
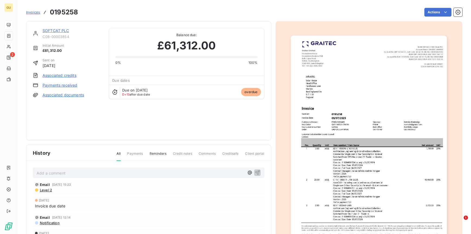
click at [45, 191] on span "Level 2" at bounding box center [45, 190] width 13 height 4
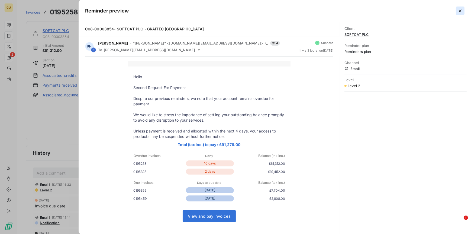
click at [458, 13] on icon "button" at bounding box center [459, 10] width 5 height 5
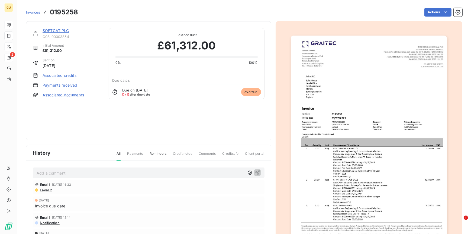
click at [51, 29] on link "SOFTCAT PLC" at bounding box center [56, 30] width 27 height 5
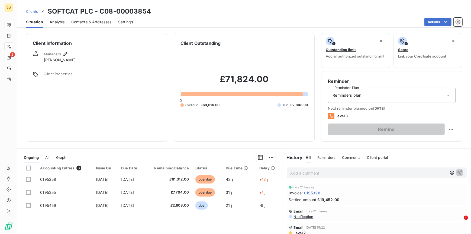
click at [78, 21] on span "Contacts & Addresses" at bounding box center [91, 21] width 40 height 5
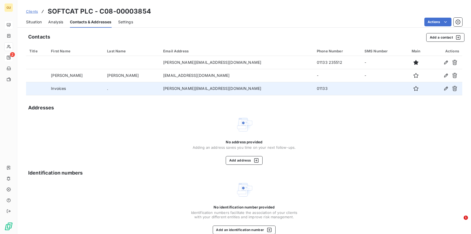
click at [211, 87] on td "juliehi@softcat.com" at bounding box center [237, 88] width 154 height 13
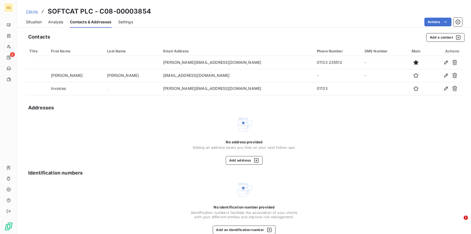
click at [443, 86] on icon "button" at bounding box center [445, 88] width 5 height 5
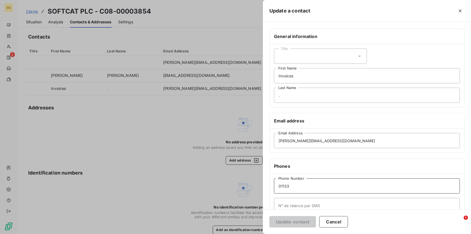
drag, startPoint x: 294, startPoint y: 188, endPoint x: 267, endPoint y: 189, distance: 26.8
click at [267, 189] on div "General information Title Invoices First Name . Last Name Email address juliehi…" at bounding box center [367, 148] width 208 height 241
paste input "1628 957356"
drag, startPoint x: 278, startPoint y: 185, endPoint x: 280, endPoint y: 196, distance: 11.5
click at [278, 185] on input "1628 957356" at bounding box center [367, 185] width 186 height 15
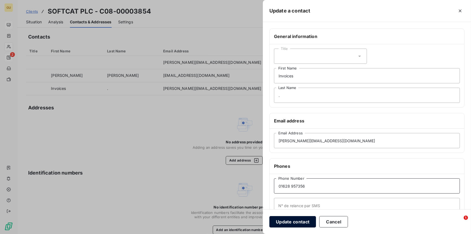
type input "01628 957356"
click at [285, 222] on button "Update contact" at bounding box center [292, 221] width 47 height 11
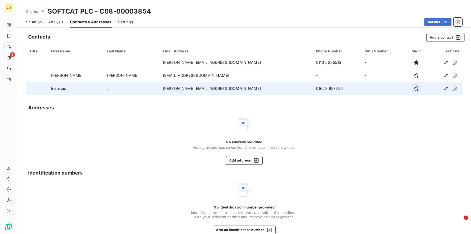
click at [414, 89] on icon "button" at bounding box center [416, 88] width 5 height 5
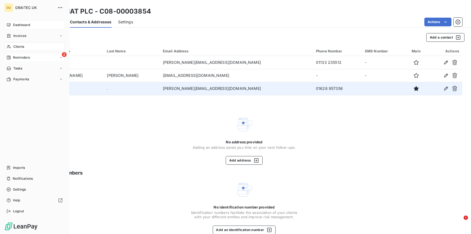
click at [16, 56] on span "Reminders" at bounding box center [21, 57] width 17 height 5
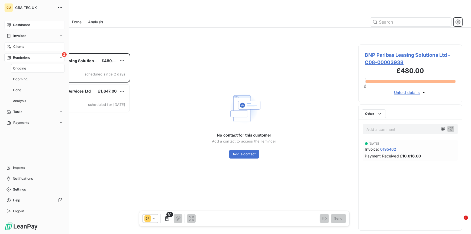
scroll to position [176, 100]
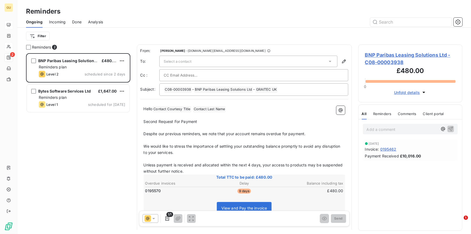
click at [60, 20] on span "Incoming" at bounding box center [57, 21] width 17 height 5
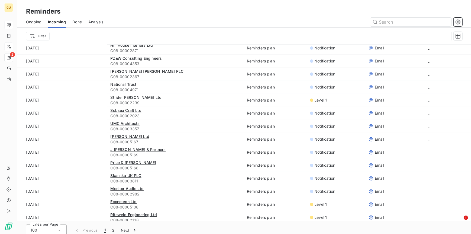
scroll to position [18, 0]
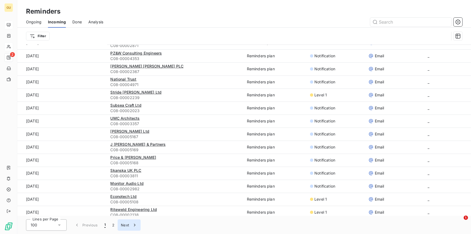
click at [134, 224] on icon "button" at bounding box center [134, 224] width 1 height 2
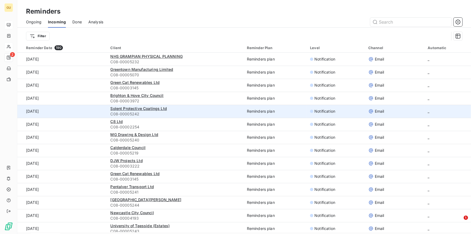
scroll to position [0, 0]
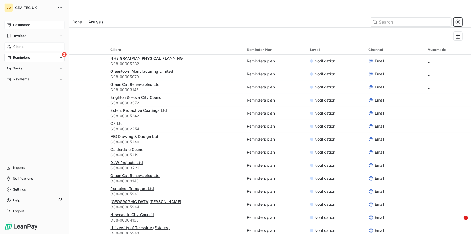
click at [26, 27] on span "Dashboard" at bounding box center [21, 24] width 17 height 5
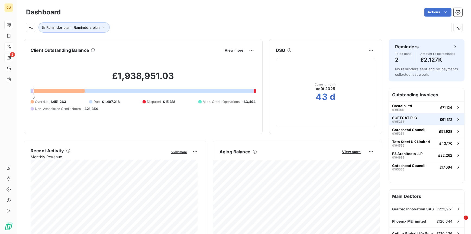
click at [399, 116] on span "SOFTCAT PLC" at bounding box center [404, 117] width 25 height 4
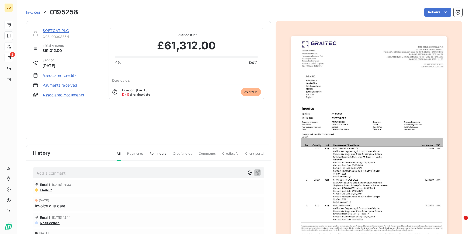
click at [50, 30] on link "SOFTCAT PLC" at bounding box center [56, 30] width 27 height 5
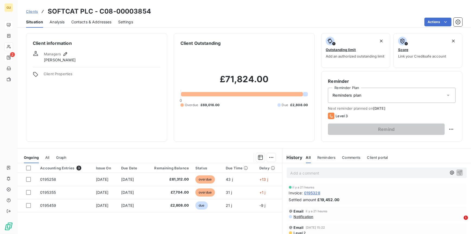
click at [95, 22] on span "Contacts & Addresses" at bounding box center [91, 21] width 40 height 5
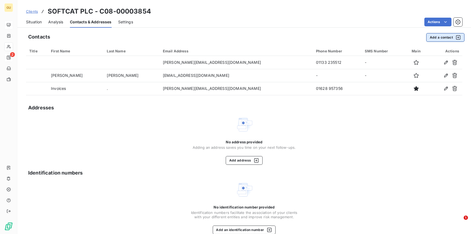
click at [430, 37] on button "Add a contact" at bounding box center [445, 37] width 38 height 9
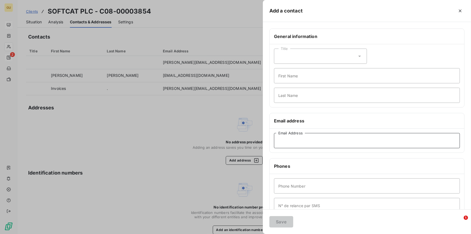
click at [291, 140] on input "Email Address" at bounding box center [367, 140] width 186 height 15
paste input "Jamie Breen <JamieBr@softcat.com>"
click at [305, 141] on input "Jamie Breen <JamieBr@softcat.com>" at bounding box center [367, 140] width 186 height 15
click at [324, 141] on input "JamieBr@softcat.com>" at bounding box center [367, 140] width 186 height 15
type input "JamieBr@softcat.com"
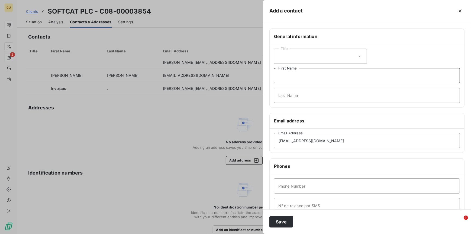
click at [295, 75] on input "First Name" at bounding box center [367, 75] width 186 height 15
type input "Statements"
click at [292, 93] on input "Last Name" at bounding box center [367, 95] width 186 height 15
type input "."
click at [293, 185] on input "Phone Number" at bounding box center [367, 185] width 186 height 15
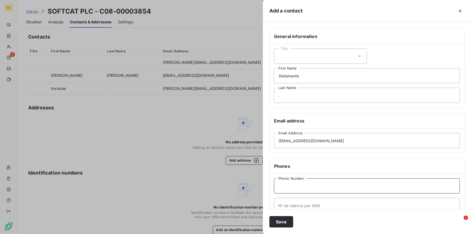
click at [289, 188] on input "Phone Number" at bounding box center [367, 185] width 186 height 15
type input "01628 957356"
click at [279, 224] on button "Save" at bounding box center [281, 221] width 24 height 11
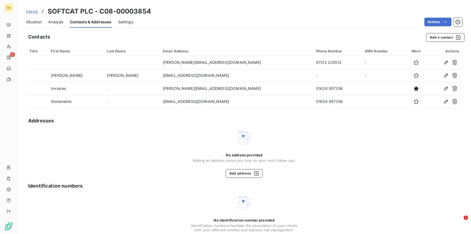
click at [34, 21] on span "Situation" at bounding box center [34, 21] width 16 height 5
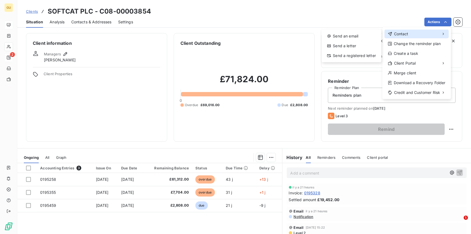
click at [404, 33] on span "Contact" at bounding box center [401, 33] width 14 height 5
click at [338, 36] on div "Send an email" at bounding box center [352, 36] width 56 height 9
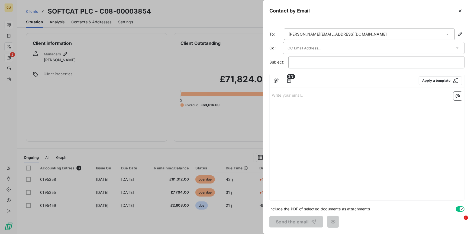
click at [315, 35] on div "juliehi@softcat.com" at bounding box center [338, 33] width 98 height 5
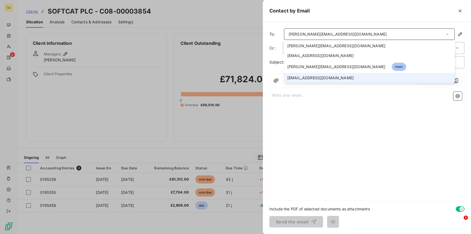
click at [302, 77] on span "jamiebr@softcat.com" at bounding box center [320, 77] width 66 height 5
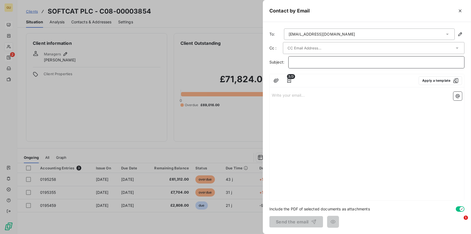
click at [315, 61] on p "﻿" at bounding box center [376, 62] width 167 height 6
click at [281, 113] on div "Write your email... ﻿" at bounding box center [367, 144] width 195 height 111
click at [277, 95] on p "Write your email... ﻿" at bounding box center [367, 95] width 190 height 6
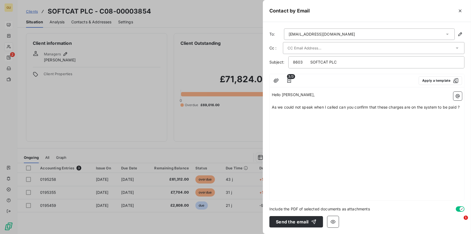
click at [322, 132] on div "Hello Jamie, ﻿ As we could not speak when I called can you confirm that these c…" at bounding box center [367, 144] width 195 height 111
click at [272, 116] on div "Hello Jamie, ﻿ As we could not speak when I called can you confirm that these c…" at bounding box center [367, 144] width 195 height 111
click at [274, 112] on p "﻿" at bounding box center [367, 113] width 190 height 6
click at [329, 34] on div "jamiebr@softcat.com" at bounding box center [369, 33] width 171 height 11
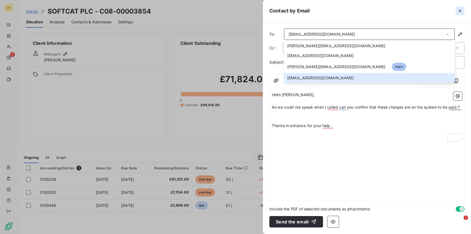
click at [460, 11] on icon "button" at bounding box center [460, 10] width 3 height 3
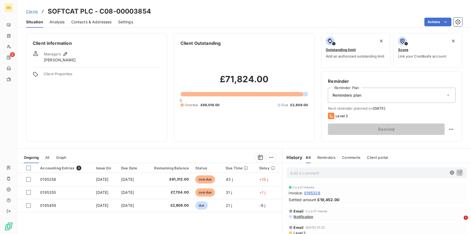
click at [78, 22] on span "Contacts & Addresses" at bounding box center [91, 21] width 40 height 5
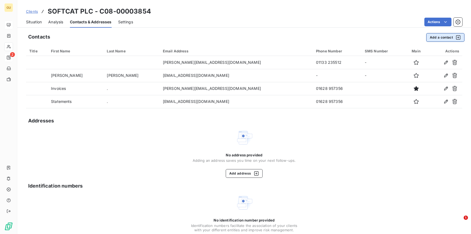
click at [432, 39] on button "Add a contact" at bounding box center [445, 37] width 38 height 9
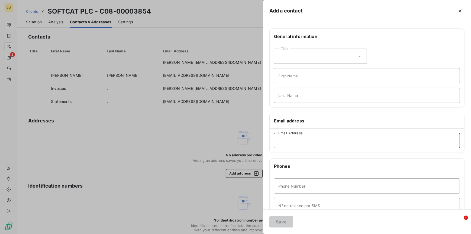
click at [282, 142] on input "Email Address" at bounding box center [367, 140] width 186 height 15
type input "husbandrichard@gmail.com"
click at [286, 93] on input "Last Name" at bounding box center [367, 95] width 186 height 15
type input "T"
click at [287, 77] on input "First Name" at bounding box center [367, 75] width 186 height 15
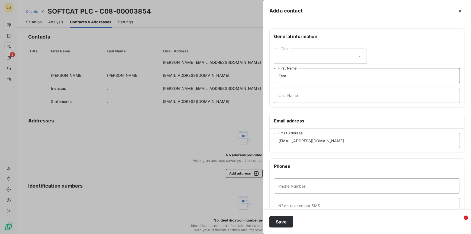
type input "Test"
click at [289, 186] on input "Phone Number" at bounding box center [367, 185] width 186 height 15
type input "00"
click at [286, 218] on button "Save" at bounding box center [281, 221] width 24 height 11
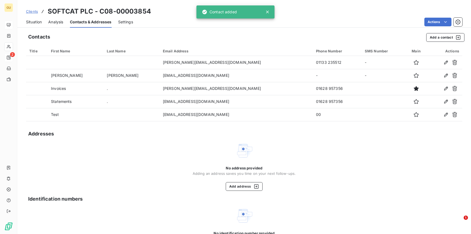
click at [40, 22] on span "Situation" at bounding box center [34, 21] width 16 height 5
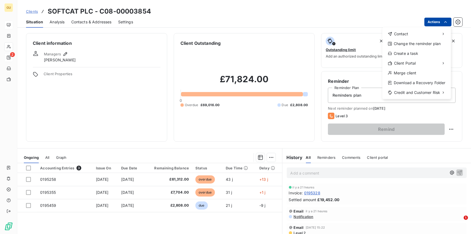
click at [449, 22] on html "GU 2 Clients SOFTCAT PLC - C08-00003854 Situation Analysis Contacts & Addresses…" at bounding box center [235, 117] width 471 height 234
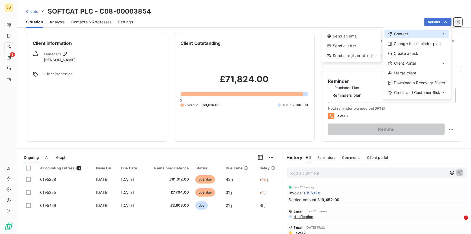
click at [405, 34] on span "Contact" at bounding box center [401, 33] width 14 height 5
click at [340, 36] on div "Send an email" at bounding box center [352, 36] width 56 height 9
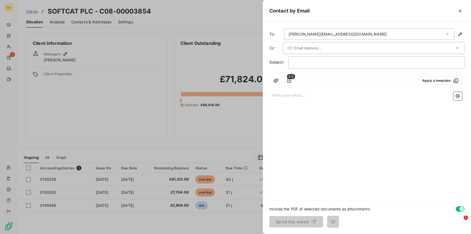
click at [399, 33] on div "juliehi@softcat.com" at bounding box center [369, 33] width 171 height 11
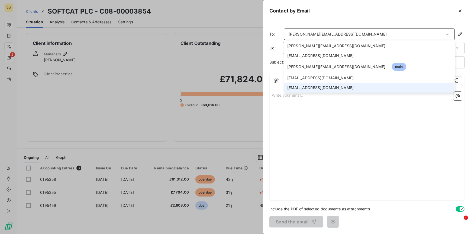
click at [316, 85] on span "husbandrichard@gmail.com" at bounding box center [320, 87] width 66 height 5
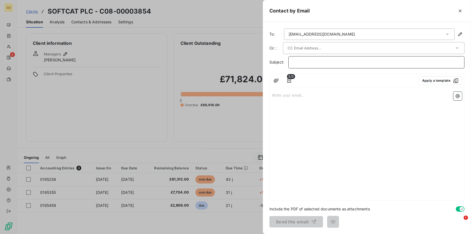
click at [298, 62] on p "﻿" at bounding box center [376, 62] width 167 height 6
click at [306, 185] on div "Write your email... ﻿" at bounding box center [367, 144] width 195 height 111
click at [287, 132] on div "Write your email... ﻿" at bounding box center [367, 144] width 195 height 111
click at [283, 95] on p "Write your email... ﻿" at bounding box center [367, 95] width 190 height 6
click at [294, 224] on button "Send the email" at bounding box center [296, 221] width 54 height 11
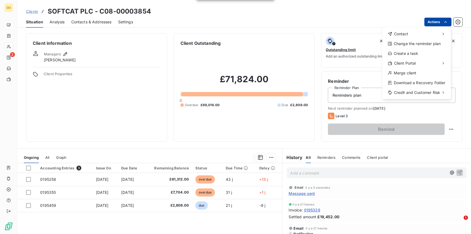
click at [438, 23] on html "GU 2 Clients SOFTCAT PLC - C08-00003854 Situation Analysis Contacts & Addresses…" at bounding box center [235, 117] width 471 height 234
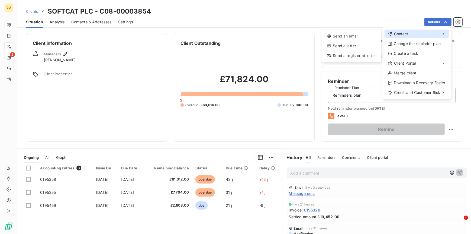
click at [405, 32] on span "Contact" at bounding box center [401, 33] width 14 height 5
click at [346, 37] on div "Send an email" at bounding box center [352, 36] width 56 height 9
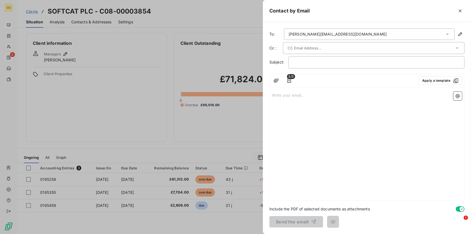
click at [298, 34] on div "juliehi@softcat.com" at bounding box center [338, 33] width 98 height 5
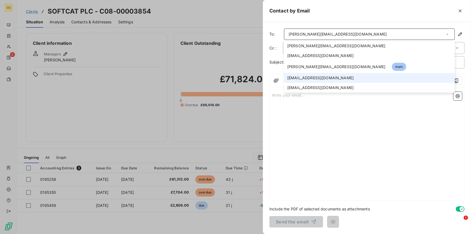
click at [303, 77] on span "jamiebr@softcat.com" at bounding box center [320, 77] width 66 height 5
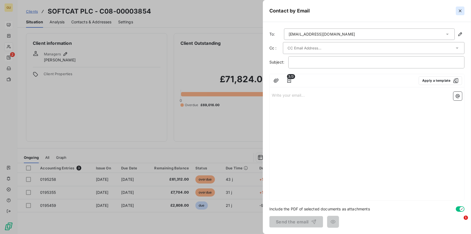
click at [460, 12] on icon "button" at bounding box center [459, 10] width 5 height 5
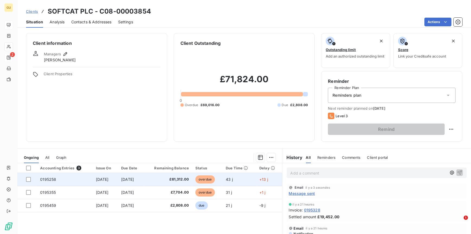
click at [144, 178] on td "8 Aug 2025" at bounding box center [131, 179] width 26 height 13
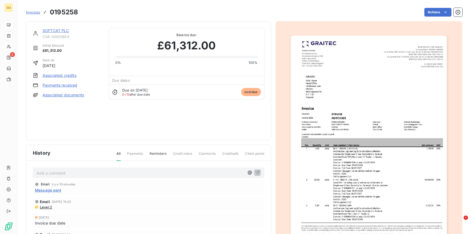
click at [56, 173] on p "Add a comment ﻿" at bounding box center [141, 172] width 208 height 7
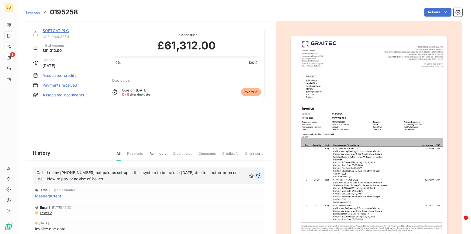
click at [256, 175] on icon "button" at bounding box center [258, 175] width 5 height 5
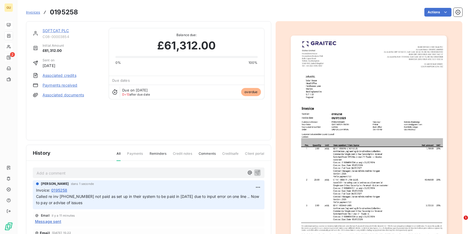
click at [53, 31] on link "SOFTCAT PLC" at bounding box center [56, 30] width 27 height 5
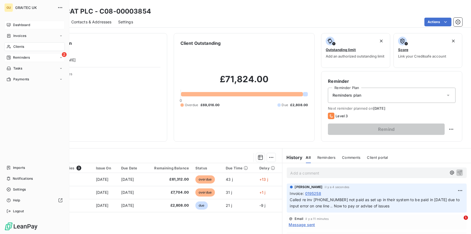
click at [15, 57] on span "Reminders" at bounding box center [21, 57] width 17 height 5
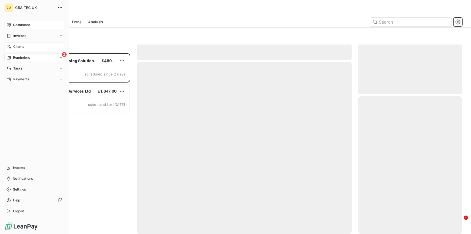
scroll to position [176, 100]
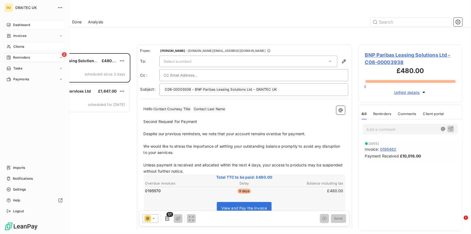
click at [31, 23] on div "Dashboard" at bounding box center [34, 25] width 60 height 9
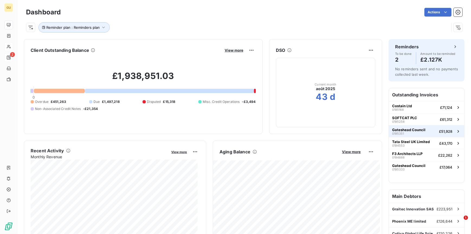
click at [401, 128] on span "Gateshead Council" at bounding box center [408, 129] width 33 height 4
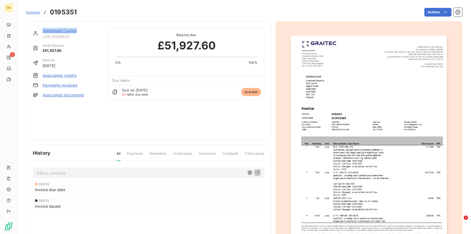
drag, startPoint x: 43, startPoint y: 31, endPoint x: 79, endPoint y: 32, distance: 35.5
click at [79, 32] on div "Gateshead Council" at bounding box center [73, 30] width 60 height 5
copy link "Gateshead Council"
click at [55, 30] on link "Gateshead Council" at bounding box center [60, 30] width 34 height 5
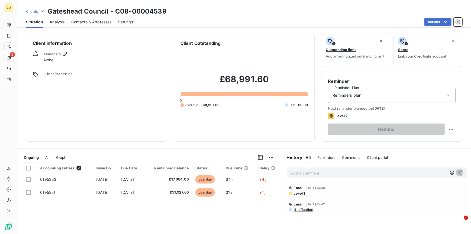
click at [83, 22] on span "Contacts & Addresses" at bounding box center [91, 21] width 40 height 5
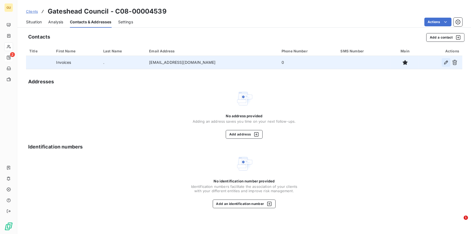
click at [447, 62] on icon "button" at bounding box center [445, 62] width 5 height 5
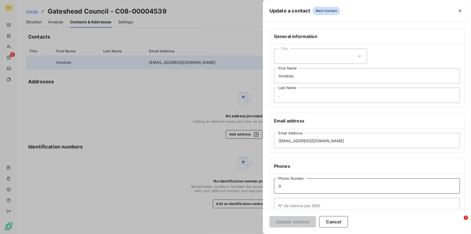
click at [289, 189] on input "0" at bounding box center [367, 185] width 186 height 15
type input "0191 4333 606"
click at [302, 222] on button "Update contact" at bounding box center [292, 221] width 47 height 11
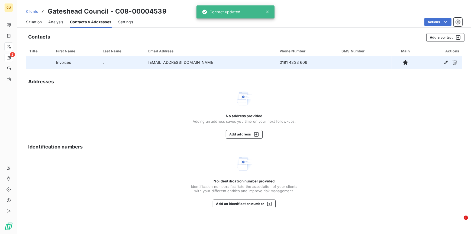
click at [35, 19] on span "Situation" at bounding box center [34, 21] width 16 height 5
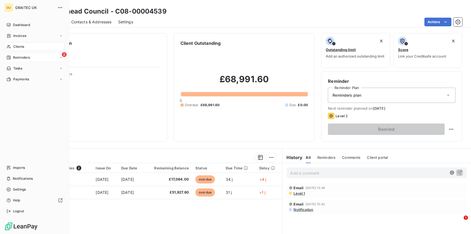
click at [20, 59] on span "Reminders" at bounding box center [21, 57] width 17 height 5
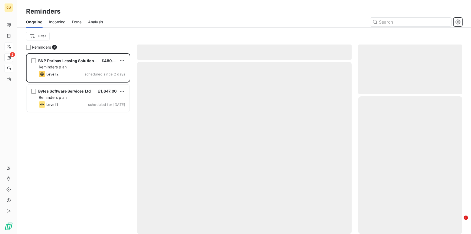
scroll to position [176, 100]
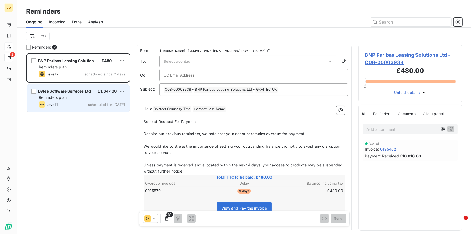
click at [98, 91] on span "£1,647.00" at bounding box center [107, 91] width 18 height 5
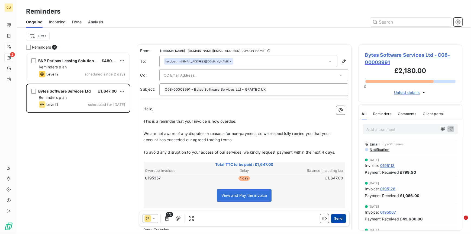
click at [338, 215] on button "Send" at bounding box center [338, 218] width 15 height 9
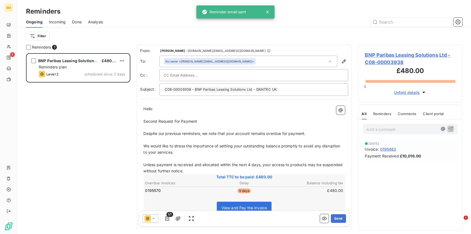
click at [57, 23] on span "Incoming" at bounding box center [57, 21] width 17 height 5
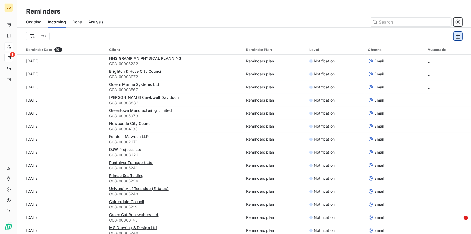
click at [462, 34] on button "button" at bounding box center [458, 36] width 9 height 9
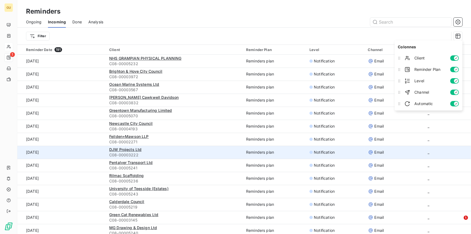
click at [431, 154] on td "_" at bounding box center [447, 152] width 47 height 13
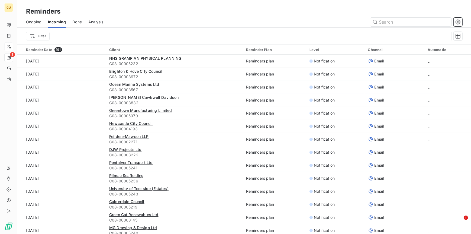
click at [35, 50] on div "Reminder Date 191" at bounding box center [64, 49] width 77 height 5
click at [42, 50] on div "Reminder Date 191" at bounding box center [64, 49] width 77 height 5
click at [34, 50] on div "Reminder Date 191" at bounding box center [64, 49] width 77 height 5
click at [30, 21] on span "Ongoing" at bounding box center [33, 21] width 15 height 5
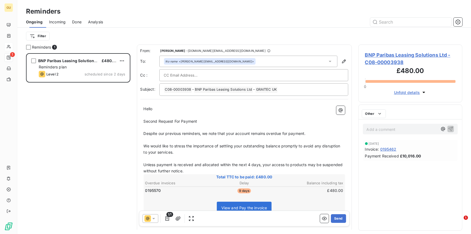
scroll to position [176, 100]
click at [55, 22] on span "Incoming" at bounding box center [57, 21] width 17 height 5
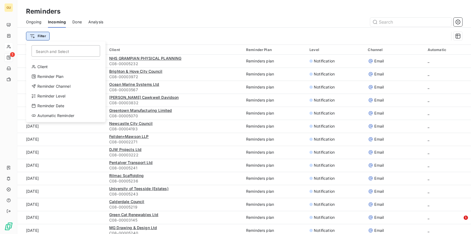
click at [34, 37] on html "GU 1 Reminders Ongoing Incoming Done Analysis Filter Search and Select Client R…" at bounding box center [235, 117] width 471 height 234
click at [30, 20] on html "GU 1 Reminders Ongoing Incoming Done Analysis Filter Search and Select Client R…" at bounding box center [235, 117] width 471 height 234
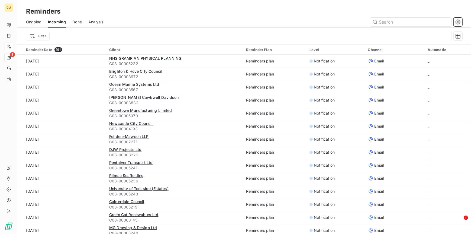
click at [29, 21] on span "Ongoing" at bounding box center [33, 21] width 15 height 5
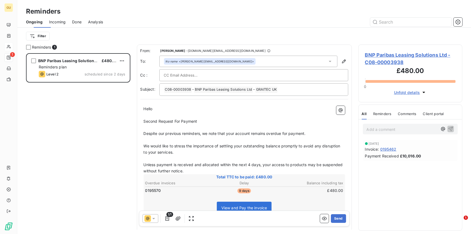
scroll to position [176, 100]
click at [34, 34] on html "GU 1 Reminders Ongoing Incoming Done Analysis Filter Reminders 1 BNP Paribas Le…" at bounding box center [235, 117] width 471 height 234
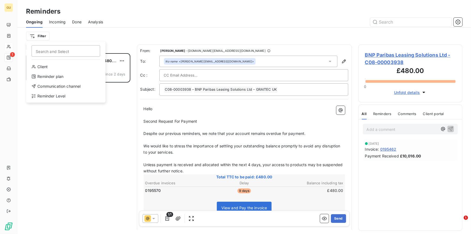
click at [142, 29] on html "GU 1 Reminders Ongoing Incoming Done Analysis Filter Search and Select Client R…" at bounding box center [235, 117] width 471 height 234
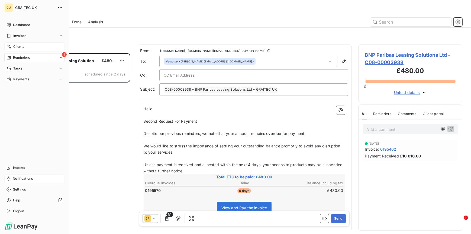
click at [25, 181] on div "Notifications" at bounding box center [34, 178] width 60 height 9
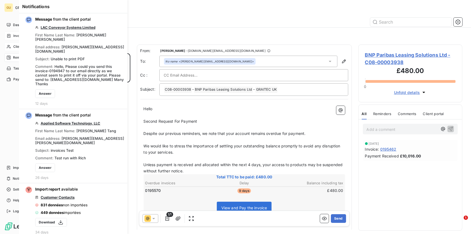
click at [10, 37] on icon at bounding box center [9, 36] width 5 height 4
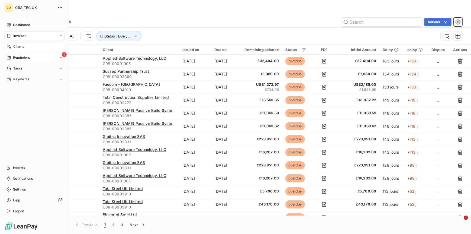
click at [21, 36] on span "Invoices" at bounding box center [19, 35] width 13 height 5
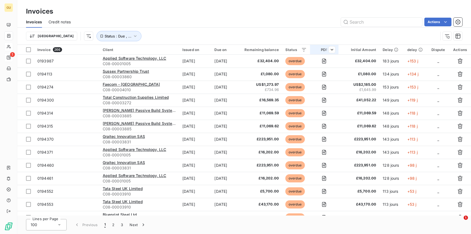
click at [324, 52] on th "PDF" at bounding box center [324, 50] width 28 height 10
click at [328, 64] on icon at bounding box center [325, 63] width 5 height 5
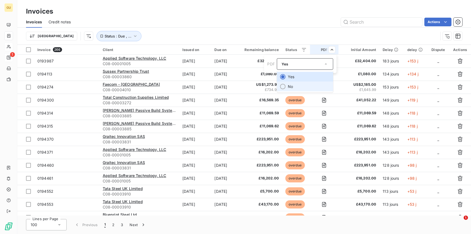
click at [288, 87] on li "No" at bounding box center [305, 87] width 56 height 10
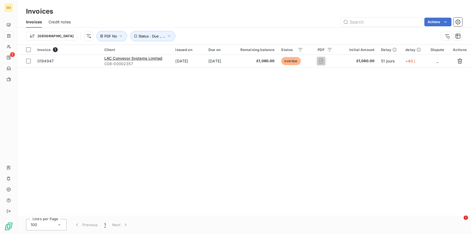
click at [143, 138] on html "GU 1 Invoices Invoices Credit notes Actions Trier Status : Due , ... PDF No Inv…" at bounding box center [235, 117] width 471 height 234
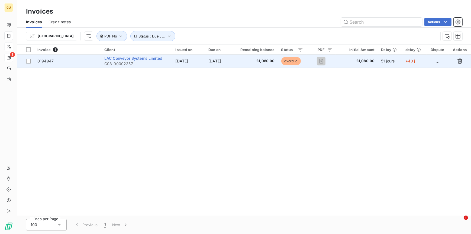
click at [121, 58] on span "LAC Conveyor Systems Limited" at bounding box center [133, 58] width 58 height 5
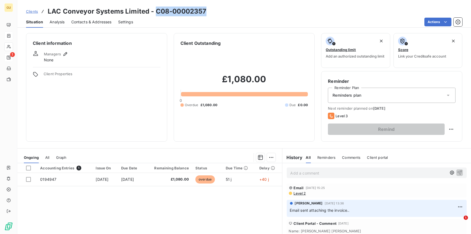
drag, startPoint x: 155, startPoint y: 11, endPoint x: 208, endPoint y: 10, distance: 53.1
click at [208, 10] on div "Clients LAC Conveyor Systems Limited - C08-00002357" at bounding box center [244, 12] width 454 height 10
copy h3 "C08-00002357"
click at [299, 173] on p "Add a comment ﻿" at bounding box center [369, 172] width 156 height 7
click at [457, 171] on icon "button" at bounding box center [459, 172] width 5 height 5
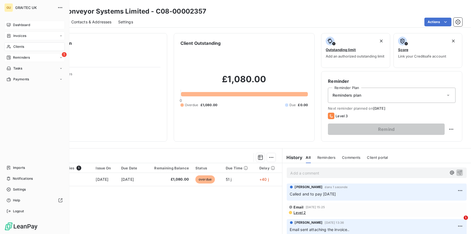
click at [21, 25] on span "Dashboard" at bounding box center [21, 24] width 17 height 5
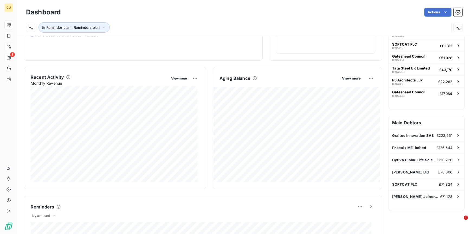
scroll to position [79, 0]
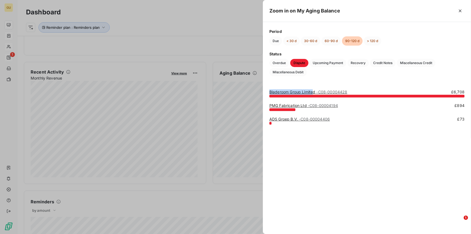
drag, startPoint x: 315, startPoint y: 91, endPoint x: 270, endPoint y: 94, distance: 44.8
click at [270, 94] on link "Bladeroom Group Limited - C08-00004428" at bounding box center [308, 91] width 78 height 5
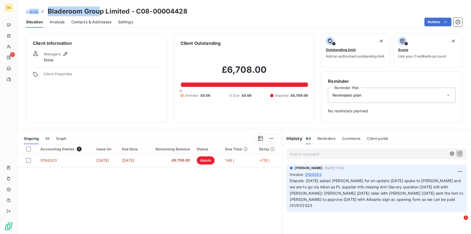
drag, startPoint x: 100, startPoint y: 11, endPoint x: 30, endPoint y: 13, distance: 70.2
click at [30, 13] on div "Clients Bladeroom Group Limited - C08-00004428" at bounding box center [107, 12] width 162 height 10
click at [83, 11] on h3 "Bladeroom Group Limited - C08-00004428" at bounding box center [118, 12] width 140 height 10
click at [105, 11] on h3 "Bladeroom Group Limited - C08-00004428" at bounding box center [118, 12] width 140 height 10
drag, startPoint x: 127, startPoint y: 12, endPoint x: 49, endPoint y: 13, distance: 78.9
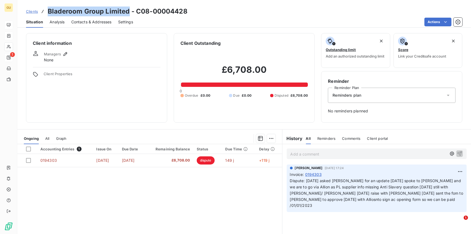
click at [49, 13] on h3 "Bladeroom Group Limited - C08-00004428" at bounding box center [118, 12] width 140 height 10
copy h3 "Bladeroom Group Limited"
click at [301, 151] on p "Add a comment ﻿" at bounding box center [369, 153] width 156 height 7
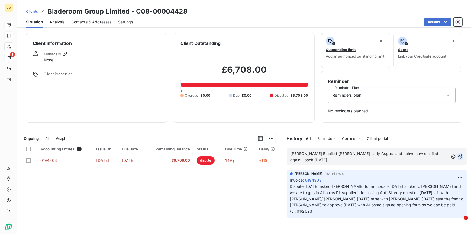
click at [457, 155] on icon "button" at bounding box center [459, 156] width 5 height 5
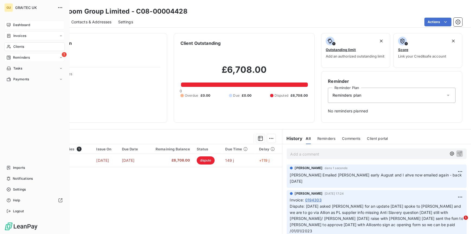
click at [22, 25] on span "Dashboard" at bounding box center [21, 24] width 17 height 5
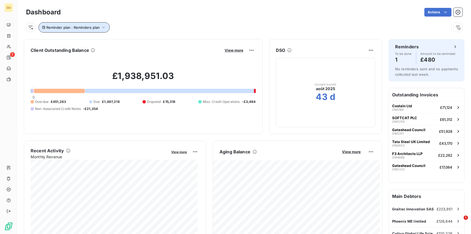
click at [95, 29] on span "Reminder plan : Reminders plan" at bounding box center [72, 27] width 53 height 4
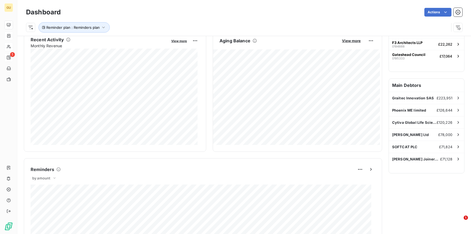
scroll to position [100, 0]
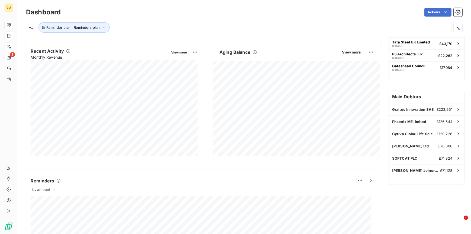
click at [253, 51] on icon at bounding box center [255, 52] width 4 height 4
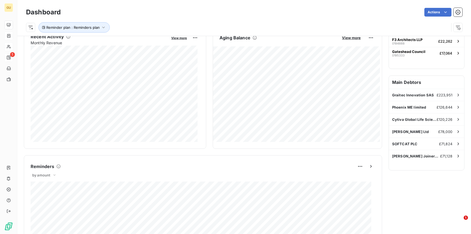
scroll to position [109, 0]
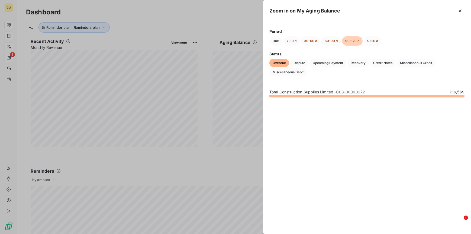
click at [253, 68] on div at bounding box center [235, 117] width 471 height 234
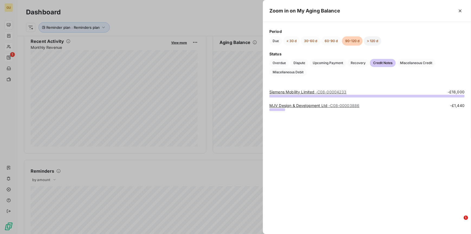
click at [374, 40] on button "> 120 d" at bounding box center [373, 40] width 18 height 9
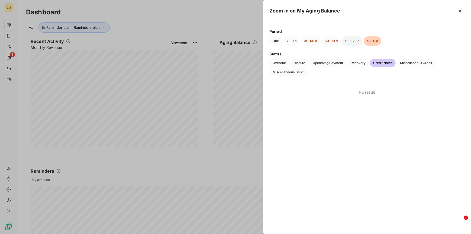
click at [354, 41] on button "90-120 d" at bounding box center [352, 40] width 21 height 9
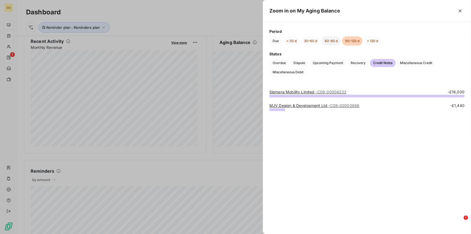
click at [335, 40] on button "60-90 d" at bounding box center [331, 40] width 20 height 9
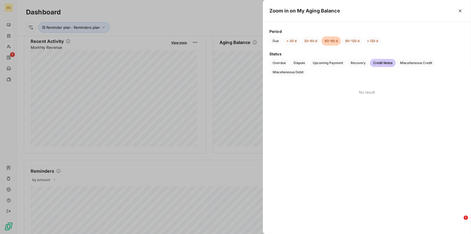
click at [333, 40] on button "60-90 d" at bounding box center [331, 40] width 20 height 9
click at [315, 40] on button "30-60 d" at bounding box center [311, 40] width 20 height 9
click at [349, 40] on button "90-120 d" at bounding box center [352, 40] width 21 height 9
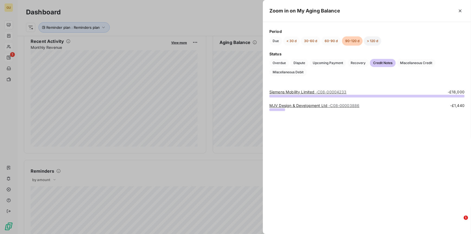
click at [368, 39] on button "> 120 d" at bounding box center [373, 40] width 18 height 9
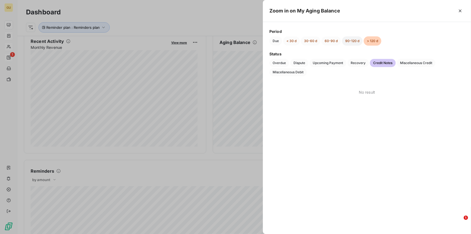
click at [351, 40] on button "90-120 d" at bounding box center [352, 40] width 21 height 9
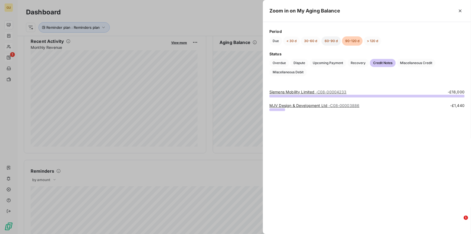
click at [335, 40] on button "60-90 d" at bounding box center [331, 40] width 20 height 9
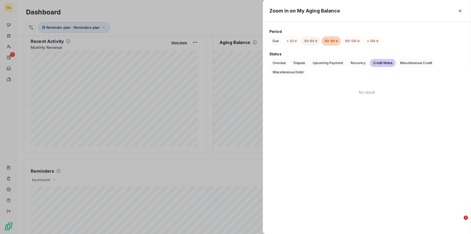
click at [312, 40] on button "30-60 d" at bounding box center [311, 40] width 20 height 9
click at [295, 40] on button "< 30 d" at bounding box center [291, 40] width 17 height 9
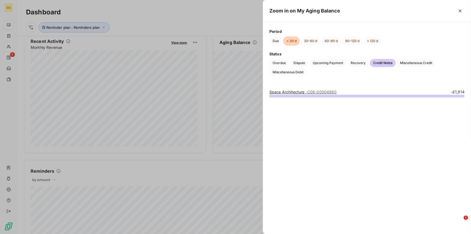
click at [225, 120] on div at bounding box center [235, 117] width 471 height 234
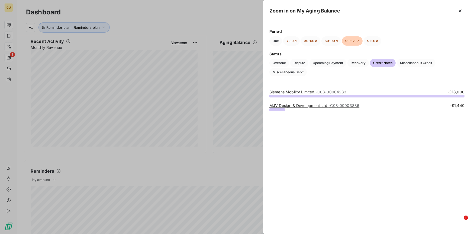
click at [252, 69] on div at bounding box center [235, 117] width 471 height 234
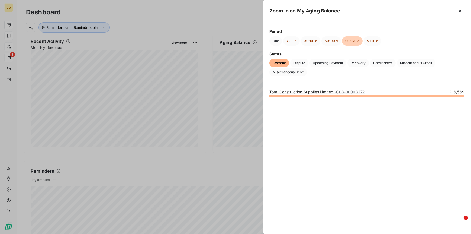
click at [253, 69] on div at bounding box center [235, 117] width 471 height 234
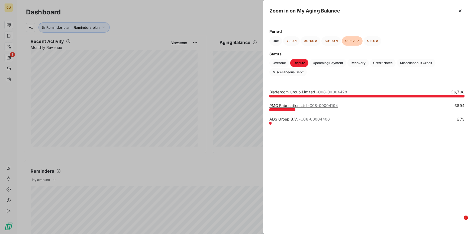
click at [285, 105] on link "PMG Fabrication Ltd - C08-00004194" at bounding box center [303, 105] width 69 height 5
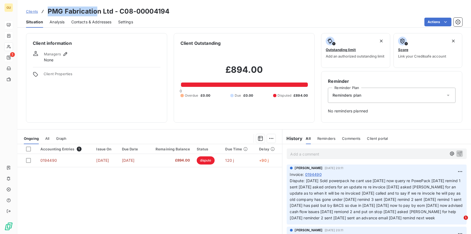
drag, startPoint x: 48, startPoint y: 12, endPoint x: 97, endPoint y: 14, distance: 49.1
click at [97, 14] on h3 "PMG Fabrication Ltd - C08-00004194" at bounding box center [109, 12] width 122 height 10
copy h3 "PMG Fabricatio"
click at [319, 154] on p "Add a comment ﻿" at bounding box center [369, 153] width 156 height 7
click at [457, 153] on icon "button" at bounding box center [459, 153] width 5 height 5
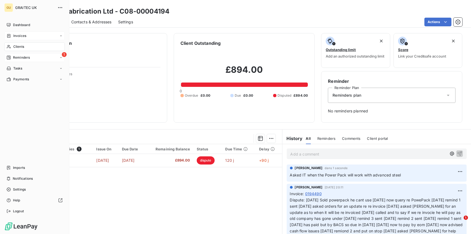
drag, startPoint x: 18, startPoint y: 25, endPoint x: 48, endPoint y: 33, distance: 30.9
click at [18, 25] on span "Dashboard" at bounding box center [21, 24] width 17 height 5
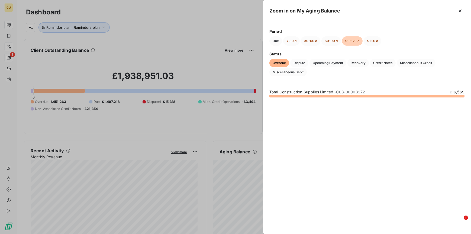
click at [253, 178] on div at bounding box center [235, 117] width 471 height 234
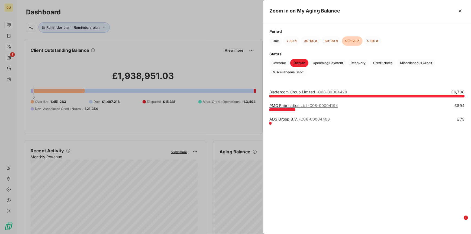
click at [278, 119] on link "ADS Groep B.V. - C08-00004406" at bounding box center [299, 119] width 60 height 5
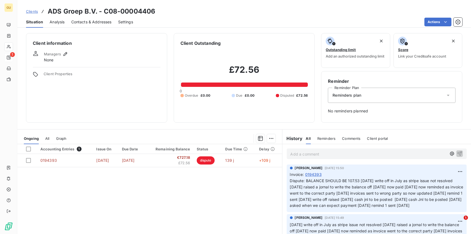
click at [306, 155] on p "Add a comment ﻿" at bounding box center [369, 153] width 156 height 7
click at [458, 154] on div "Asked Allison when we can write the debt off" at bounding box center [377, 153] width 180 height 10
click at [457, 151] on icon "button" at bounding box center [459, 153] width 5 height 5
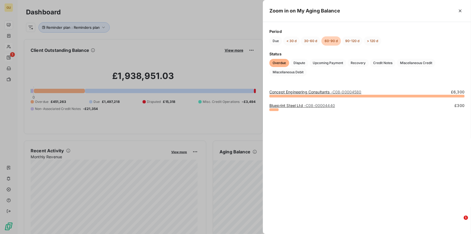
click at [252, 190] on div at bounding box center [235, 117] width 471 height 234
click at [282, 94] on link "Concept Engineering Consultants - C08-00004580" at bounding box center [315, 91] width 92 height 5
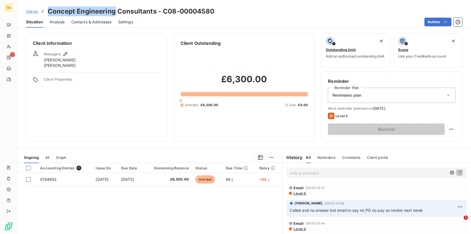
drag, startPoint x: 48, startPoint y: 11, endPoint x: 115, endPoint y: 13, distance: 67.0
click at [115, 13] on h3 "Concept Engineering Consultants - C08-00004580" at bounding box center [131, 12] width 167 height 10
copy h3 "Concept Engineering"
click at [298, 193] on span "Level 4" at bounding box center [299, 193] width 13 height 4
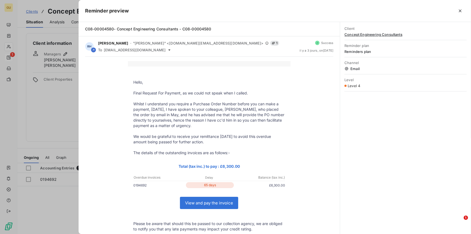
click at [50, 7] on div at bounding box center [235, 117] width 471 height 234
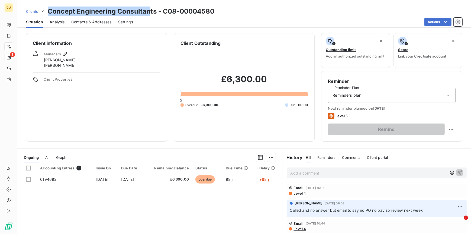
drag, startPoint x: 49, startPoint y: 11, endPoint x: 149, endPoint y: 11, distance: 99.2
click at [149, 11] on h3 "Concept Engineering Consultants - C08-00004580" at bounding box center [131, 12] width 167 height 10
copy h3 "Concept Engineering Consultan"
click at [437, 23] on html "GU 1 Clients Concept Engineering Consultants - C08-00004580 Situation Analysis …" at bounding box center [235, 117] width 471 height 234
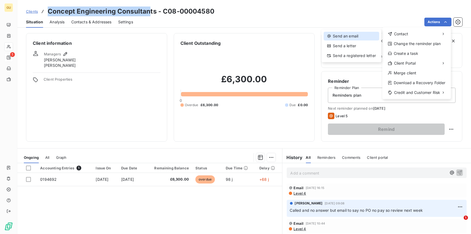
click at [334, 37] on div "Send an email" at bounding box center [352, 36] width 56 height 9
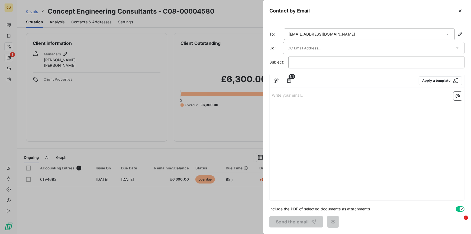
click at [321, 35] on div "accounts@conceptconsultants.co.uk" at bounding box center [322, 33] width 66 height 5
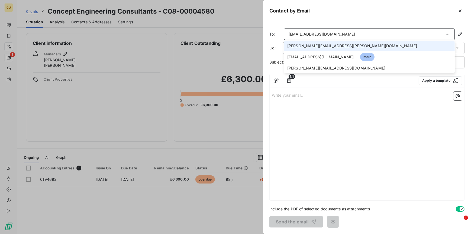
drag, startPoint x: 381, startPoint y: 33, endPoint x: 261, endPoint y: 27, distance: 120.8
click at [261, 233] on div "Contact by Email To: accounts@conceptconsultants.co.uk alfonso.cordera@conceptc…" at bounding box center [235, 234] width 471 height 0
drag, startPoint x: 261, startPoint y: 27, endPoint x: 335, endPoint y: 43, distance: 76.3
click at [335, 43] on li "alfonso.cordera@conceptconsultants.co.uk" at bounding box center [369, 46] width 171 height 10
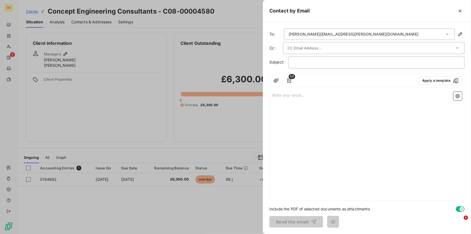
click at [362, 33] on div "alfonso.cordera@conceptconsultants.co.uk" at bounding box center [354, 33] width 130 height 5
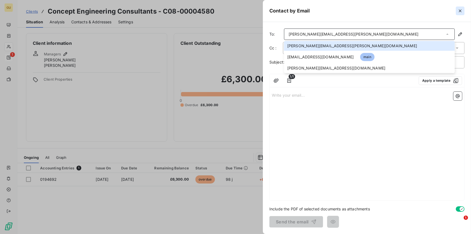
click at [462, 10] on icon "button" at bounding box center [459, 10] width 5 height 5
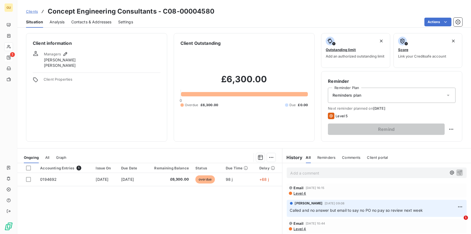
click at [89, 20] on span "Contacts & Addresses" at bounding box center [91, 21] width 40 height 5
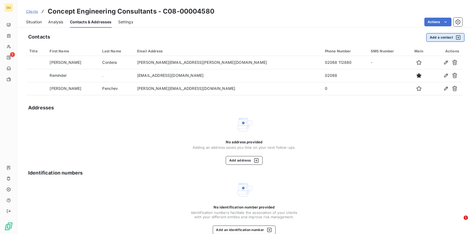
click at [441, 37] on button "Add a contact" at bounding box center [445, 37] width 38 height 9
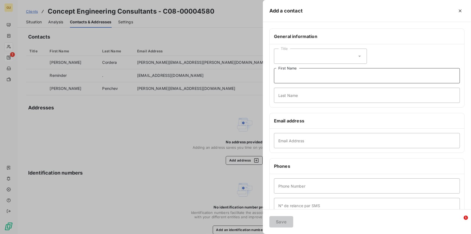
click at [289, 77] on input "First Name" at bounding box center [367, 75] width 186 height 15
type input "rep"
click at [289, 93] on input "Last Name" at bounding box center [367, 95] width 186 height 15
click at [292, 142] on input "Email Address" at bounding box center [367, 140] width 186 height 15
paste input "natasha.bainbridge@graitec.com"
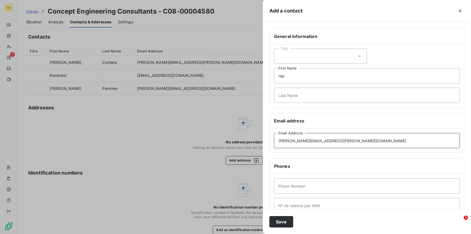
type input "natasha.bainbridge@graitec.com"
type input "000"
click at [279, 221] on button "Save" at bounding box center [281, 221] width 24 height 11
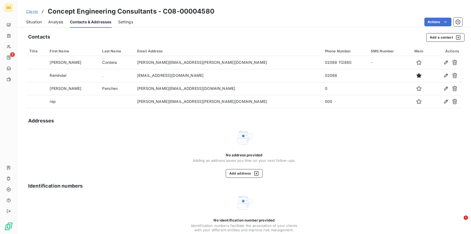
click at [37, 21] on span "Situation" at bounding box center [34, 21] width 16 height 5
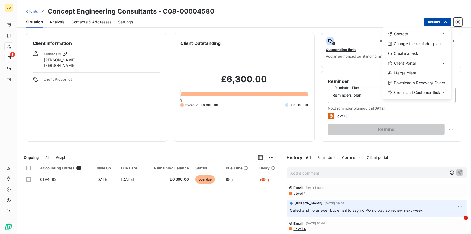
click at [435, 23] on html "GU 1 Clients Concept Engineering Consultants - C08-00004580 Situation Analysis …" at bounding box center [235, 117] width 471 height 234
click at [350, 36] on div "Send an email" at bounding box center [352, 36] width 56 height 9
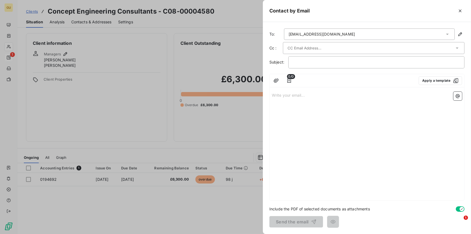
click at [324, 35] on div "accounts@conceptconsultants.co.uk" at bounding box center [322, 33] width 66 height 5
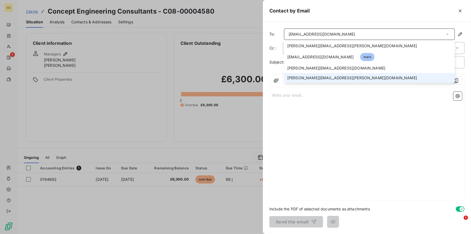
click at [331, 77] on span "natasha.bainbridge@graitec.com" at bounding box center [352, 77] width 130 height 5
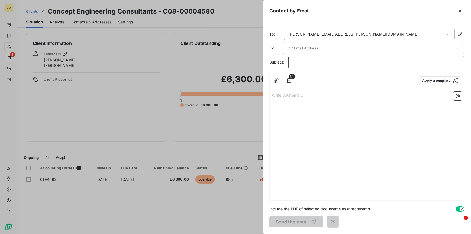
click at [313, 60] on p "﻿" at bounding box center [376, 62] width 167 height 6
click at [317, 61] on p "﻿" at bounding box center [376, 62] width 167 height 6
click at [292, 111] on div "Write your email... ﻿" at bounding box center [367, 144] width 195 height 111
click at [279, 94] on p "Write your email... ﻿" at bounding box center [367, 95] width 190 height 6
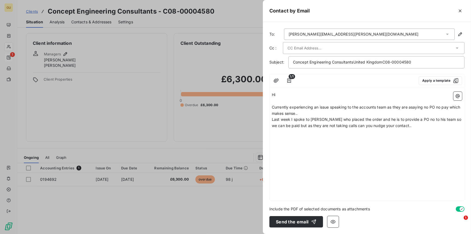
click at [280, 161] on div "Hi ﻿ Currently experiencing an issue speaking to the accounts team as they are …" at bounding box center [367, 144] width 195 height 111
click at [389, 129] on p "﻿" at bounding box center [367, 132] width 190 height 6
drag, startPoint x: 273, startPoint y: 131, endPoint x: 276, endPoint y: 141, distance: 9.7
click at [273, 132] on span "Kind regards" at bounding box center [283, 131] width 23 height 5
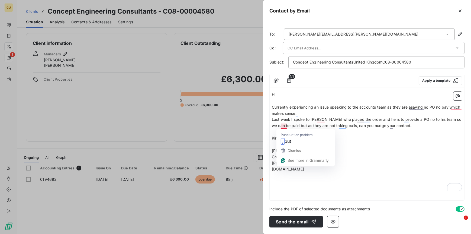
click at [285, 125] on span "Last week I spoke to Ivo who placed the order and he is to provide a PO no to h…" at bounding box center [367, 122] width 191 height 11
click at [296, 135] on p "Kind regards" at bounding box center [367, 138] width 190 height 6
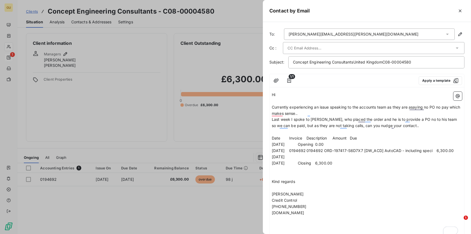
click at [287, 139] on span "Date Invoice Description Amount Due" at bounding box center [314, 137] width 85 height 5
click at [273, 146] on p "01/01/2023 Opening 0.00" at bounding box center [367, 144] width 190 height 6
drag, startPoint x: 272, startPoint y: 156, endPoint x: 298, endPoint y: 156, distance: 26.3
click at [298, 156] on span "15/05/2025 0194692 0194692 ORD-197417-S6D7X7 [DW_ACD] AutoCAD - including speci…" at bounding box center [367, 153] width 191 height 11
drag, startPoint x: 272, startPoint y: 139, endPoint x: 342, endPoint y: 163, distance: 73.5
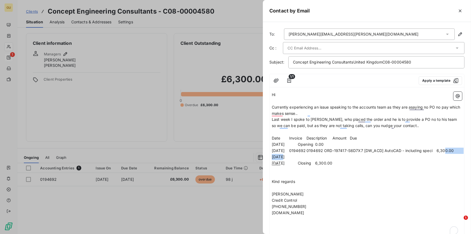
click at [342, 163] on div "Hi ﻿ Currently experiencing an issue speaking to the accounts team as they are …" at bounding box center [367, 163] width 190 height 143
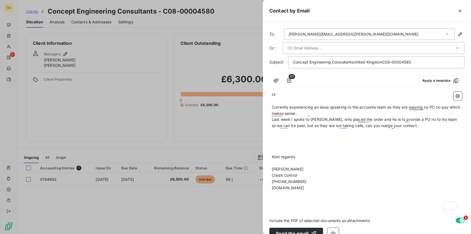
click at [272, 119] on span "Last week I spoke to Ivo, who placed the order and he is to provide a PO no to …" at bounding box center [365, 122] width 186 height 11
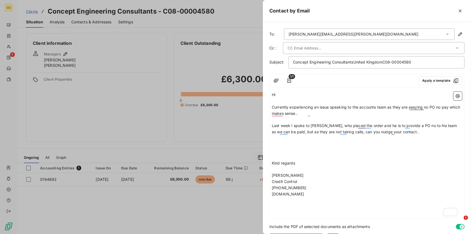
scroll to position [17, 0]
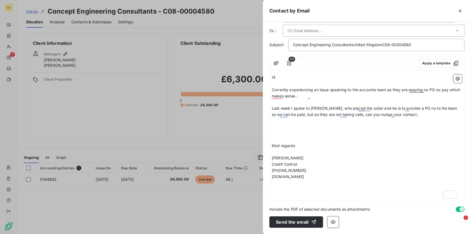
click at [304, 227] on div "To: natasha.bainbridge@graitec.com Cc : Subject: Concept Engineering Consultant…" at bounding box center [367, 128] width 208 height 212
click at [296, 221] on button "Send the email" at bounding box center [296, 221] width 54 height 11
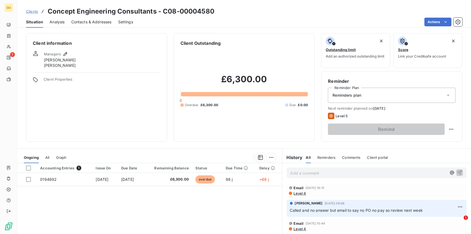
click at [53, 23] on span "Analysis" at bounding box center [57, 21] width 15 height 5
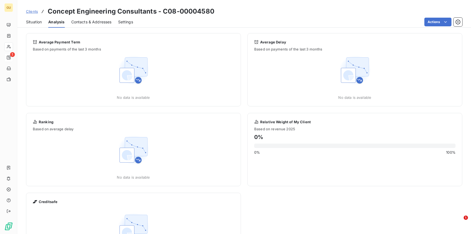
click at [39, 22] on span "Situation" at bounding box center [34, 21] width 16 height 5
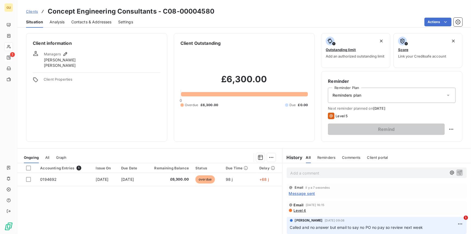
click at [303, 192] on span "Message sent" at bounding box center [302, 193] width 26 height 6
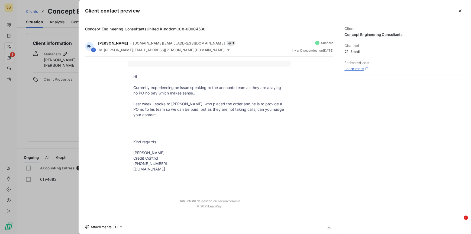
click at [56, 47] on div at bounding box center [235, 117] width 471 height 234
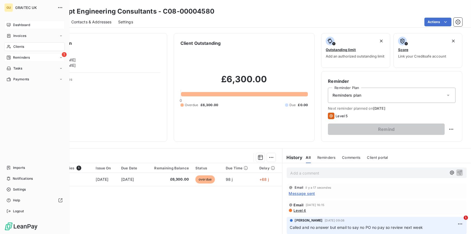
click at [21, 24] on span "Dashboard" at bounding box center [21, 24] width 17 height 5
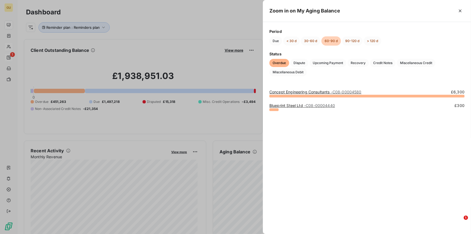
click at [295, 105] on link "Blueprint Steel Ltd - C08-00004440" at bounding box center [302, 105] width 66 height 5
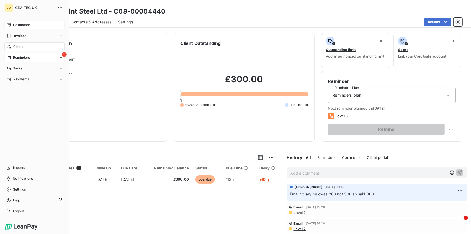
click at [23, 56] on span "Reminders" at bounding box center [21, 57] width 17 height 5
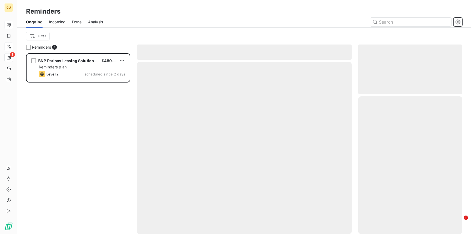
scroll to position [176, 100]
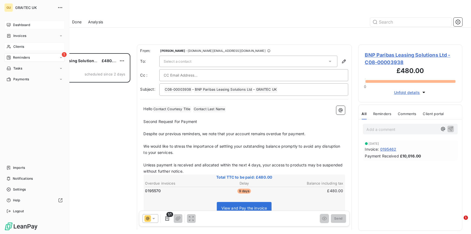
click at [11, 23] on div "Dashboard" at bounding box center [34, 25] width 60 height 9
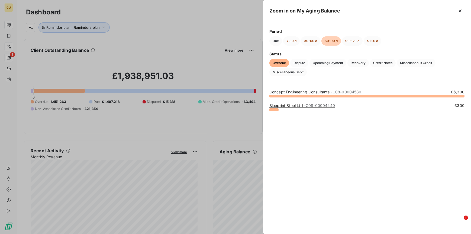
click at [253, 189] on div at bounding box center [235, 117] width 471 height 234
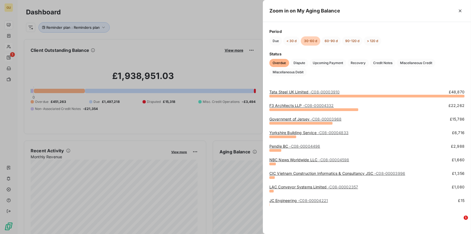
click at [279, 107] on link "F3 Architects LLP - C08-00004332" at bounding box center [301, 105] width 64 height 5
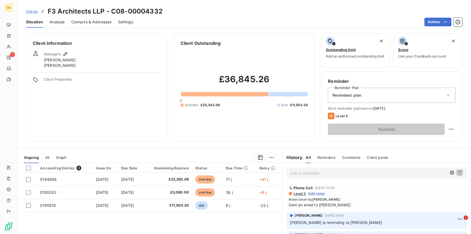
click at [300, 172] on p "Add a comment ﻿" at bounding box center [369, 172] width 156 height 7
click at [457, 171] on icon "button" at bounding box center [459, 172] width 5 height 5
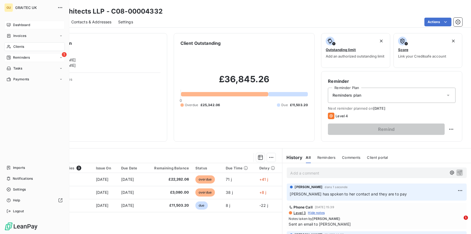
click at [18, 26] on span "Dashboard" at bounding box center [21, 24] width 17 height 5
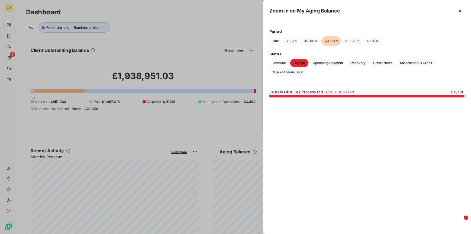
click at [253, 189] on div at bounding box center [235, 117] width 471 height 234
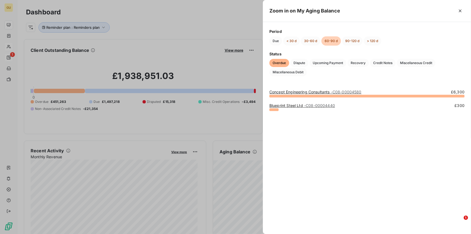
click at [253, 190] on div at bounding box center [235, 117] width 471 height 234
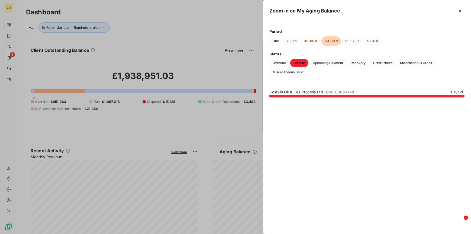
click at [253, 190] on div at bounding box center [235, 117] width 471 height 234
click at [288, 95] on div at bounding box center [366, 96] width 195 height 3
click at [286, 92] on link "Costain Oil & Gas Process Ltd - C08-00004148" at bounding box center [311, 91] width 85 height 5
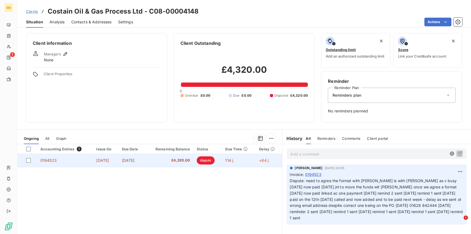
click at [55, 161] on td "0194523" at bounding box center [65, 160] width 56 height 13
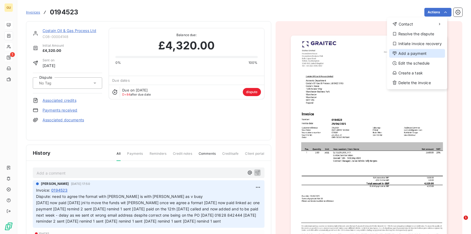
click at [414, 54] on div "Add a payment" at bounding box center [417, 53] width 56 height 9
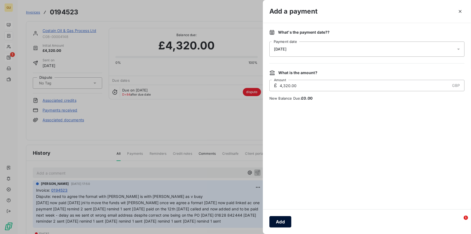
click at [279, 222] on button "Add" at bounding box center [280, 221] width 22 height 11
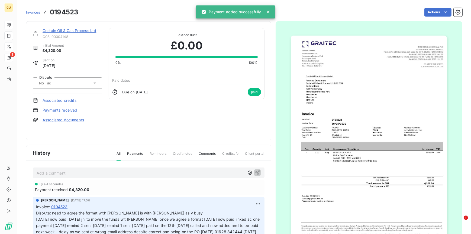
click at [75, 30] on link "Costain Oil & Gas Process Ltd" at bounding box center [70, 30] width 54 height 5
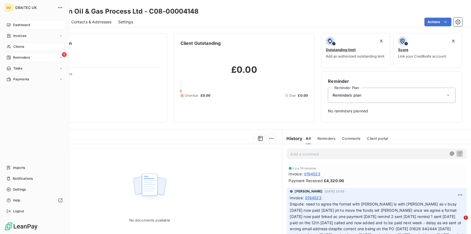
click at [15, 44] on span "Clients" at bounding box center [18, 46] width 11 height 5
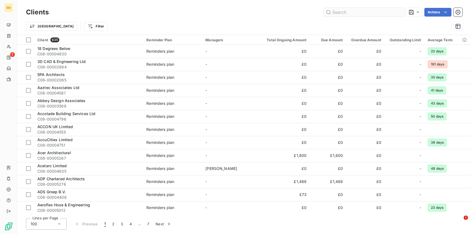
click at [338, 12] on input "text" at bounding box center [364, 12] width 81 height 9
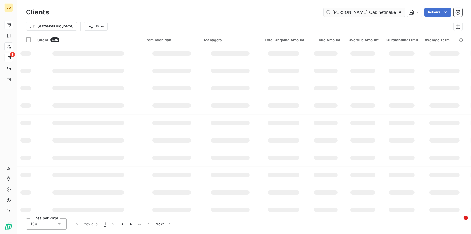
scroll to position [0, 1]
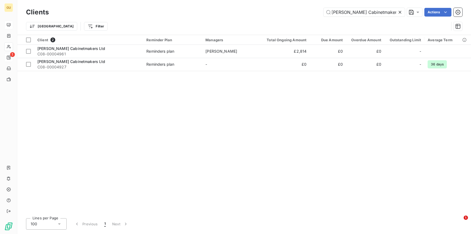
type input "Colin Davies Cabinetmakers Ltd"
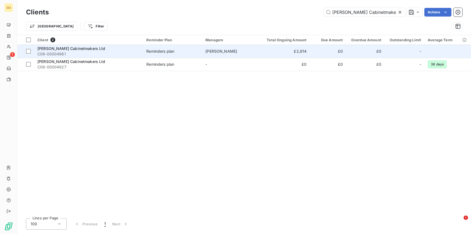
click at [52, 51] on span "C08-00004961" at bounding box center [88, 53] width 102 height 5
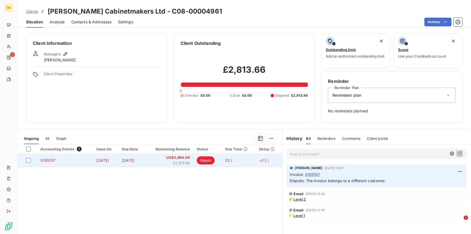
click at [55, 159] on td "0195157" at bounding box center [65, 160] width 56 height 13
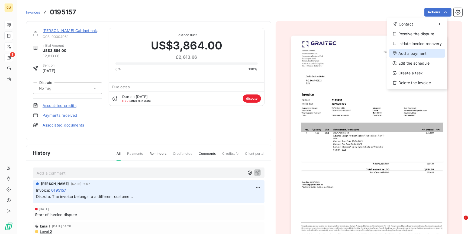
click at [413, 54] on div "Add a payment" at bounding box center [417, 53] width 56 height 9
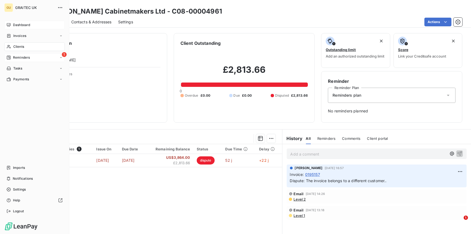
click at [18, 26] on span "Dashboard" at bounding box center [21, 24] width 17 height 5
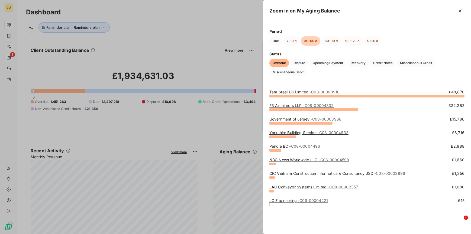
click at [256, 202] on div at bounding box center [235, 117] width 471 height 234
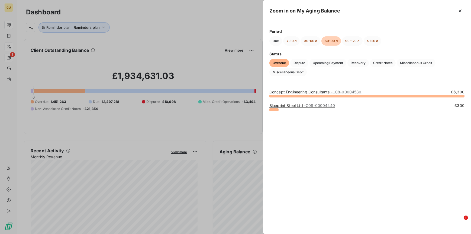
click at [253, 190] on div at bounding box center [235, 117] width 471 height 234
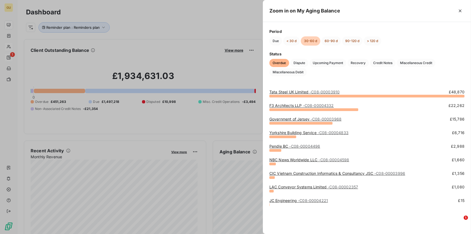
click at [209, 184] on div at bounding box center [235, 117] width 471 height 234
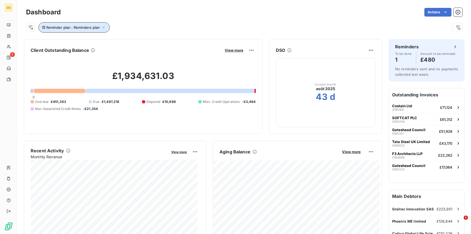
click at [103, 29] on icon "button" at bounding box center [103, 27] width 5 height 5
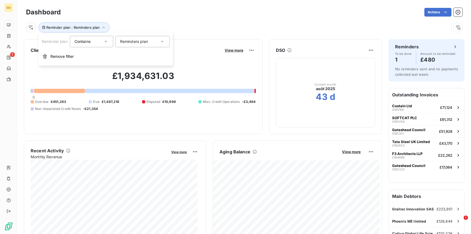
click at [199, 24] on div "Reminder plan : Reminders plan" at bounding box center [237, 27] width 423 height 10
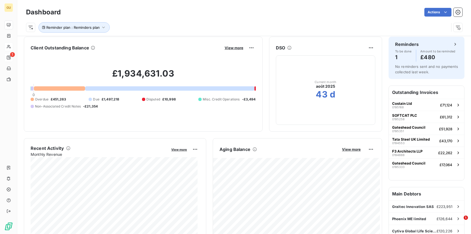
scroll to position [5, 0]
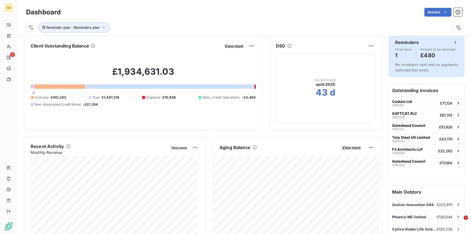
click at [453, 42] on icon at bounding box center [455, 42] width 5 height 5
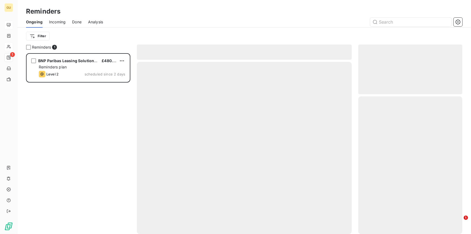
scroll to position [176, 100]
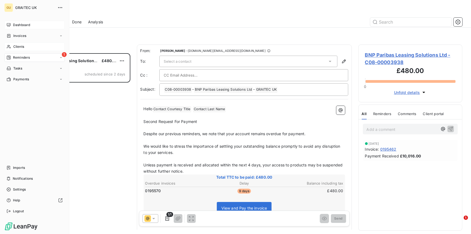
click at [20, 27] on span "Dashboard" at bounding box center [21, 24] width 17 height 5
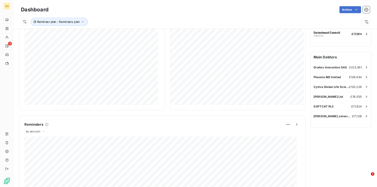
scroll to position [134, 0]
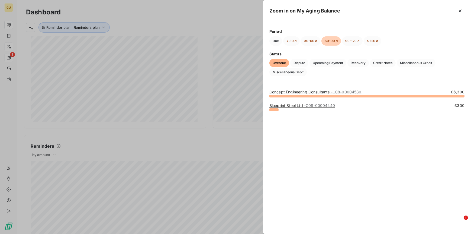
click at [253, 55] on div at bounding box center [235, 117] width 471 height 234
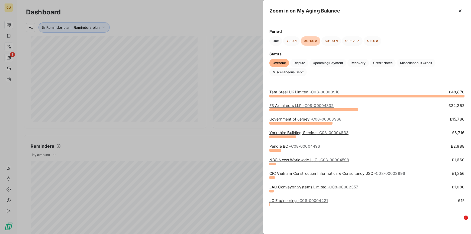
click at [280, 119] on link "Government of Jersey - C08-00003968" at bounding box center [305, 119] width 72 height 5
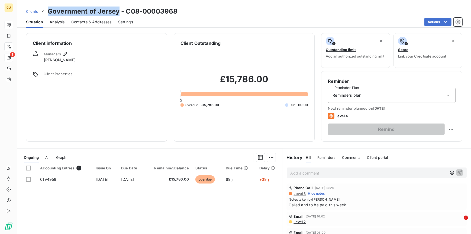
drag, startPoint x: 48, startPoint y: 11, endPoint x: 118, endPoint y: 10, distance: 70.2
click at [118, 10] on h3 "Government of Jersey - C08-00003968" at bounding box center [113, 12] width 130 height 10
copy h3 "Government of Jersey"
click at [314, 193] on span "Hide notes" at bounding box center [316, 193] width 17 height 5
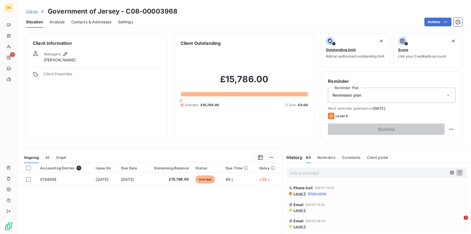
click at [314, 193] on span "Show notes" at bounding box center [317, 193] width 18 height 5
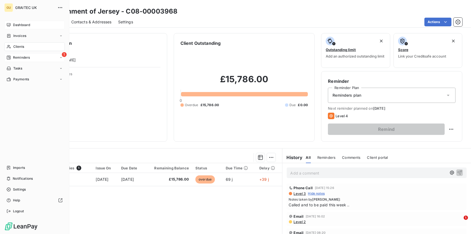
click at [15, 25] on span "Dashboard" at bounding box center [21, 24] width 17 height 5
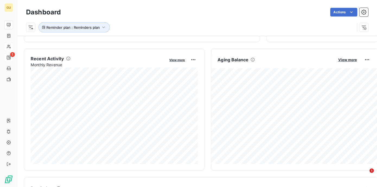
scroll to position [96, 0]
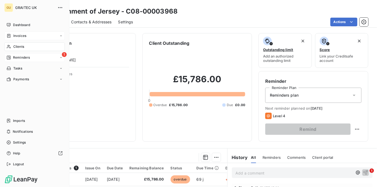
drag, startPoint x: 20, startPoint y: 24, endPoint x: 49, endPoint y: 33, distance: 29.7
click at [20, 24] on span "Dashboard" at bounding box center [21, 24] width 17 height 5
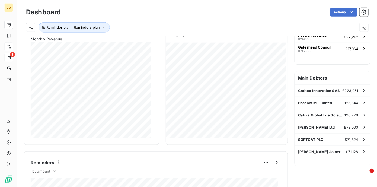
scroll to position [113, 0]
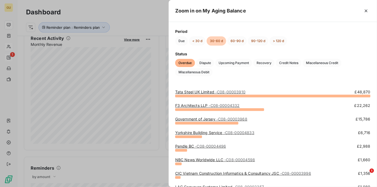
click at [195, 133] on link "Yorkshire Building Service - C08-00004833" at bounding box center [214, 132] width 79 height 5
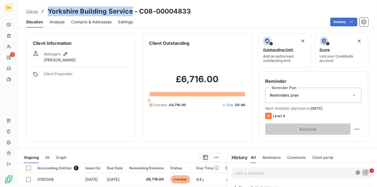
drag, startPoint x: 47, startPoint y: 10, endPoint x: 131, endPoint y: 11, distance: 84.0
click at [131, 11] on h3 "Yorkshire Building Service - C08-00004833" at bounding box center [119, 12] width 143 height 10
copy h3 "Yorkshire Building Service"
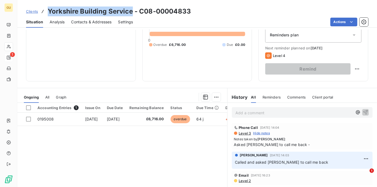
scroll to position [61, 0]
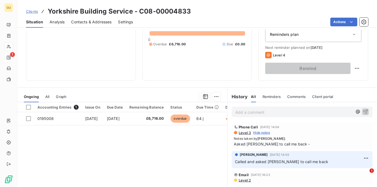
click at [240, 116] on div "Add a comment ﻿" at bounding box center [302, 112] width 141 height 11
click at [238, 112] on p "Add a comment ﻿" at bounding box center [293, 112] width 117 height 7
click at [364, 109] on icon "button" at bounding box center [365, 111] width 5 height 5
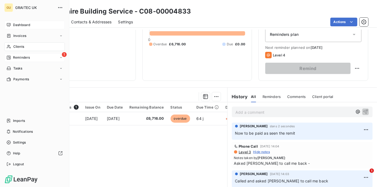
click at [20, 24] on span "Dashboard" at bounding box center [21, 24] width 17 height 5
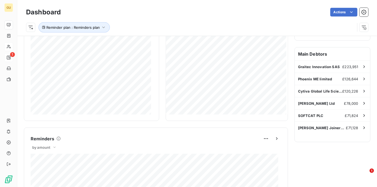
scroll to position [124, 0]
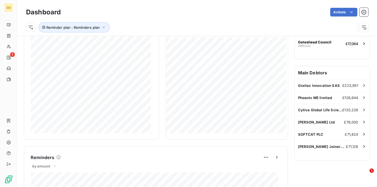
click at [312, 73] on h6 "Main Debtors" at bounding box center [332, 72] width 75 height 13
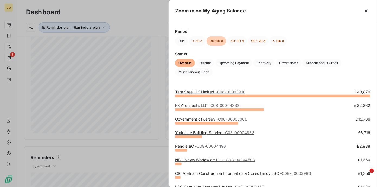
click at [181, 146] on link "Pendle BC - C08-00004496" at bounding box center [200, 146] width 51 height 5
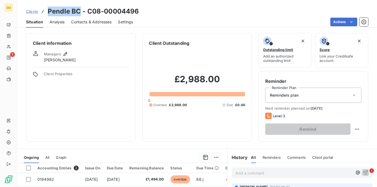
drag, startPoint x: 47, startPoint y: 11, endPoint x: 80, endPoint y: 10, distance: 32.3
click at [80, 10] on h3 "Pendle BC - C08-00004496" at bounding box center [93, 12] width 91 height 10
copy h3 "Pendle BC"
